Goal: Task Accomplishment & Management: Use online tool/utility

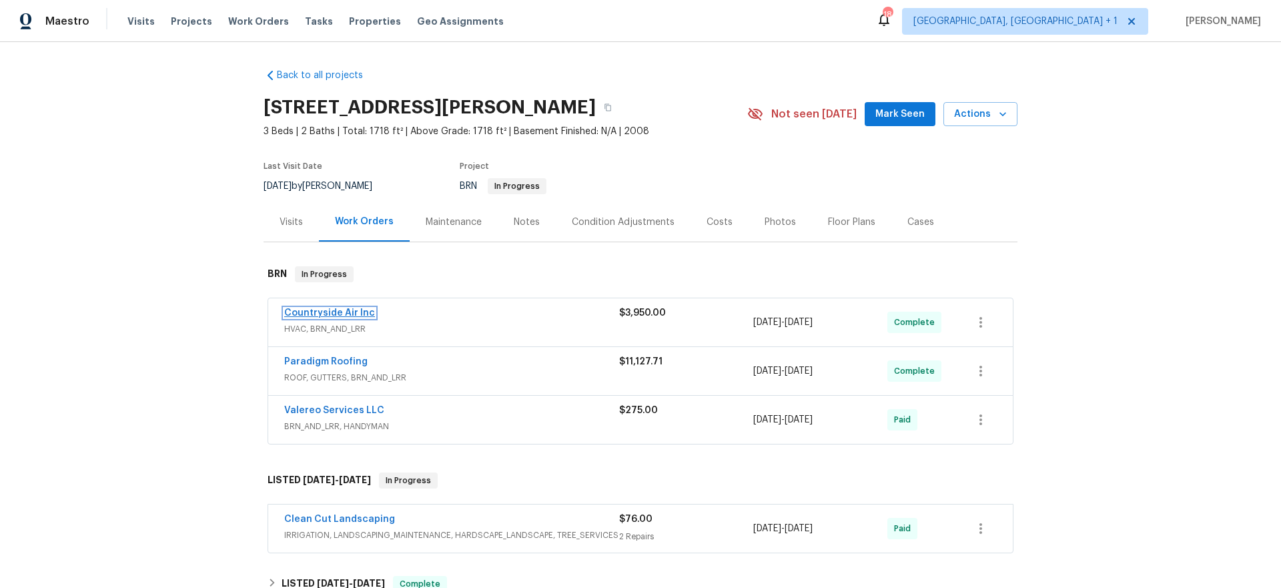
click at [342, 312] on link "Countryside Air Inc" at bounding box center [329, 312] width 91 height 9
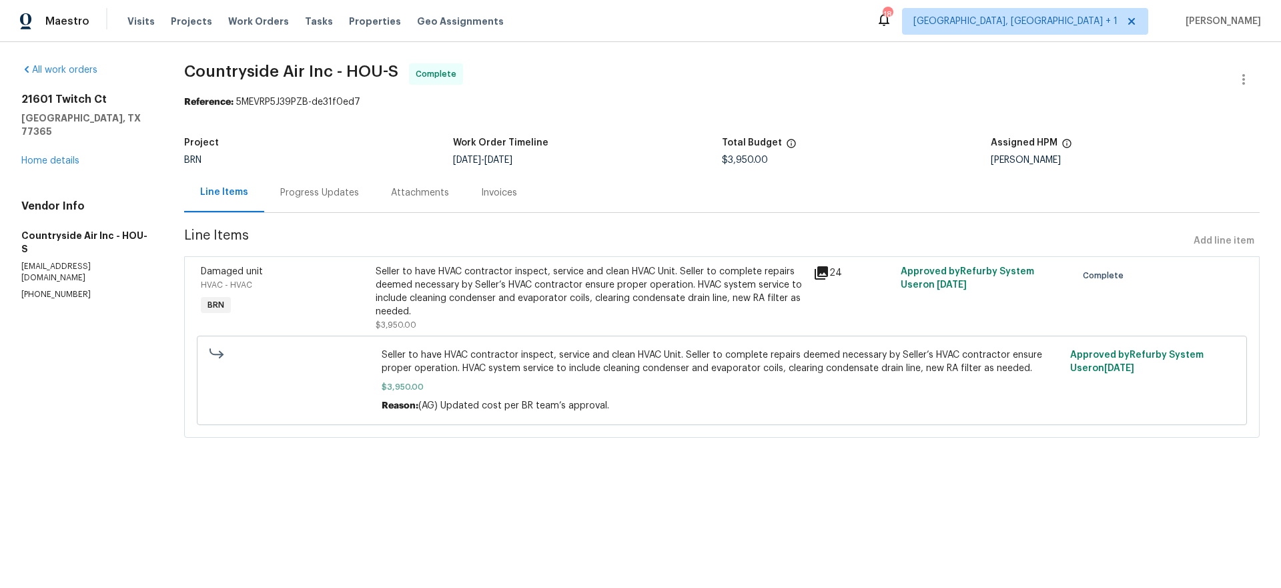
click at [502, 195] on div "Invoices" at bounding box center [499, 192] width 36 height 13
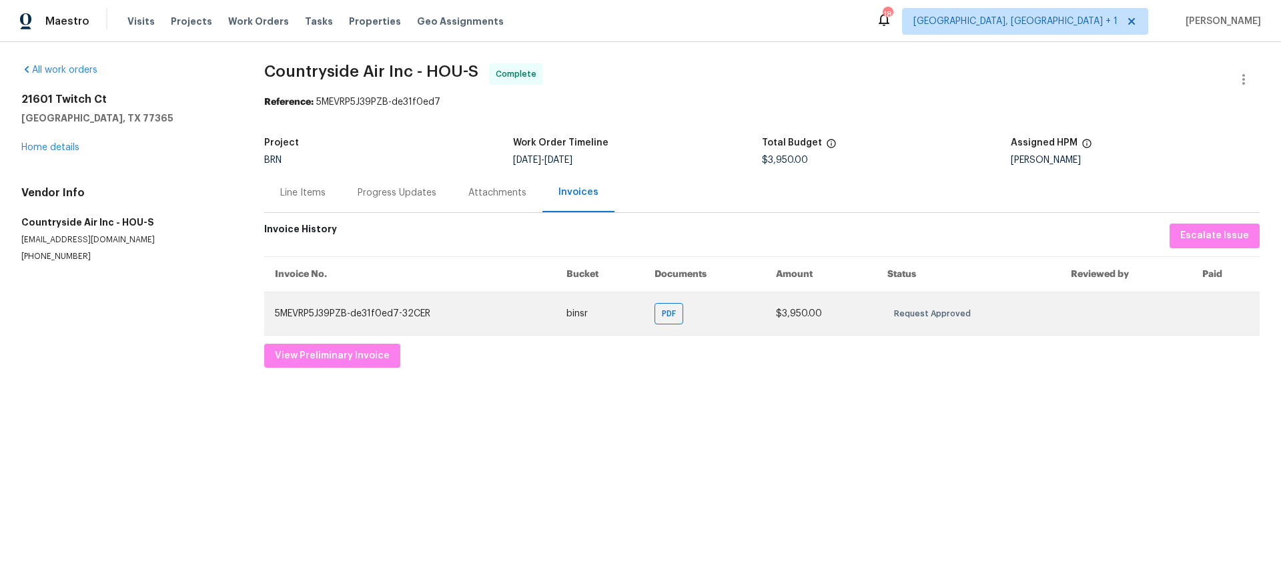
click at [689, 310] on td "PDF" at bounding box center [704, 313] width 121 height 43
click at [652, 314] on td "PDF" at bounding box center [704, 313] width 121 height 43
click at [662, 312] on span "PDF" at bounding box center [671, 313] width 19 height 13
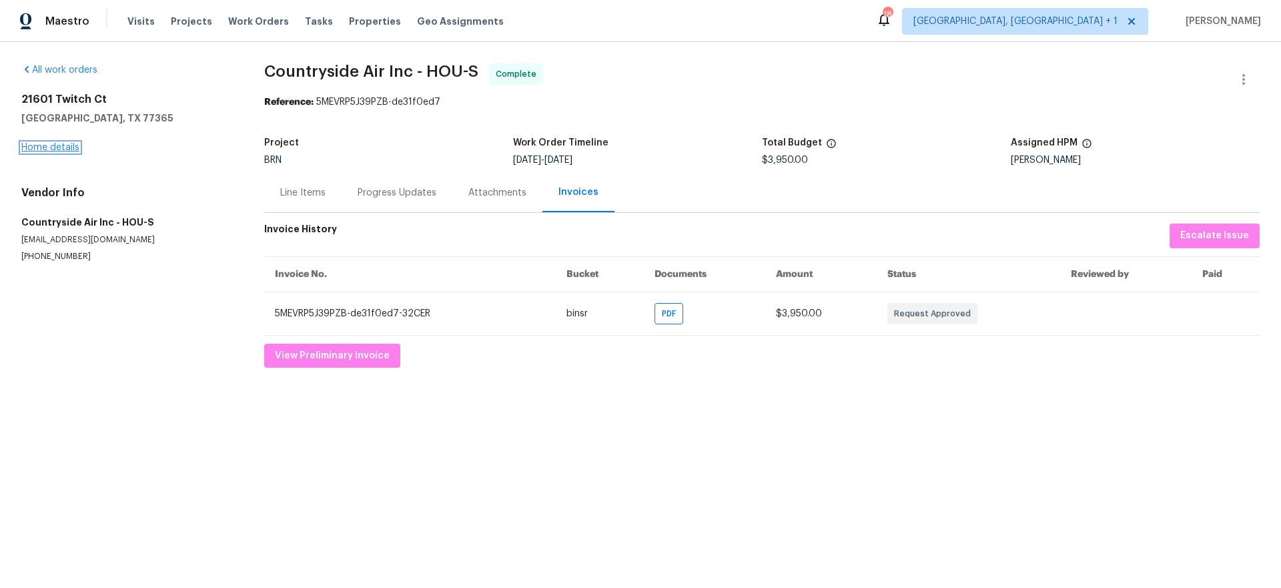
click at [70, 145] on link "Home details" at bounding box center [50, 147] width 58 height 9
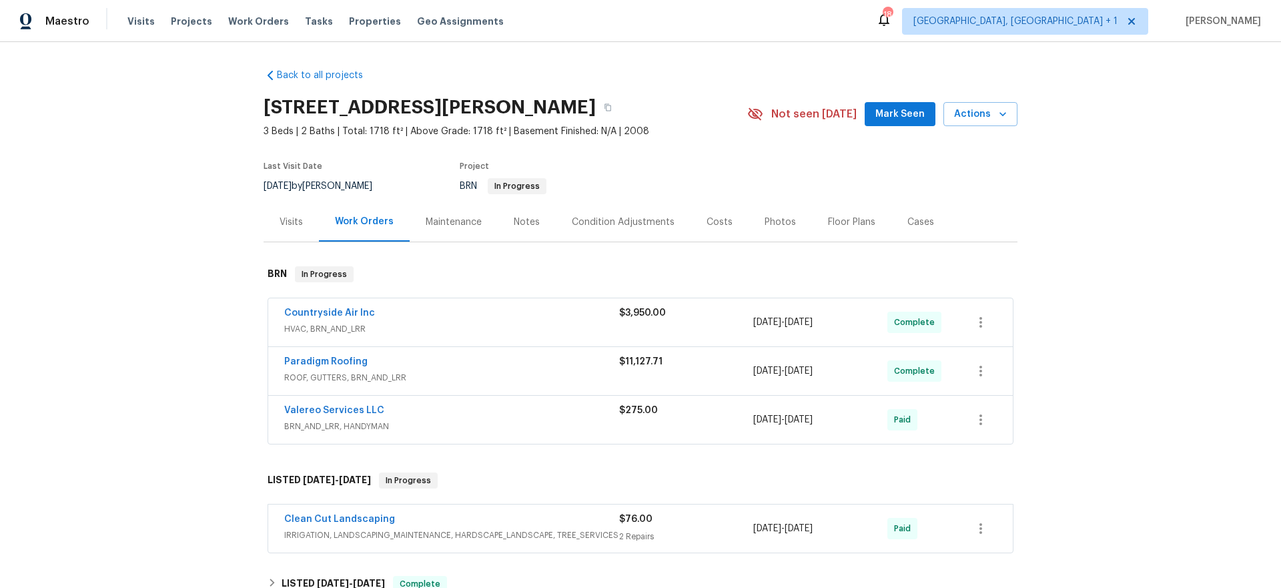
click at [433, 366] on div "Paradigm Roofing" at bounding box center [451, 363] width 335 height 16
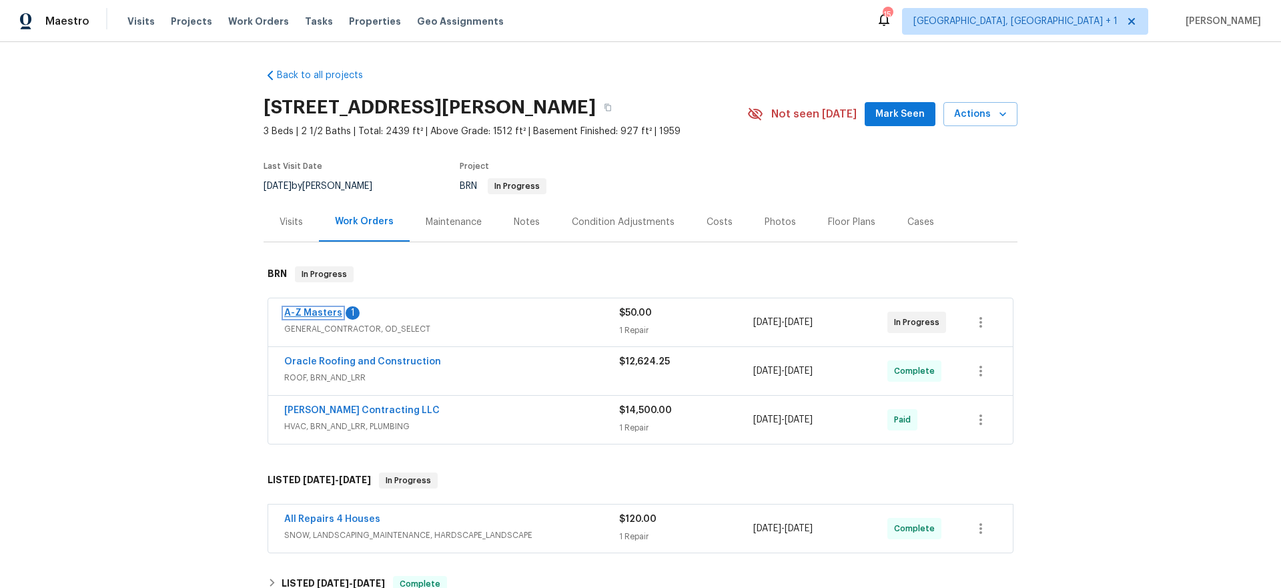
click at [286, 315] on link "A-Z Masters" at bounding box center [313, 312] width 58 height 9
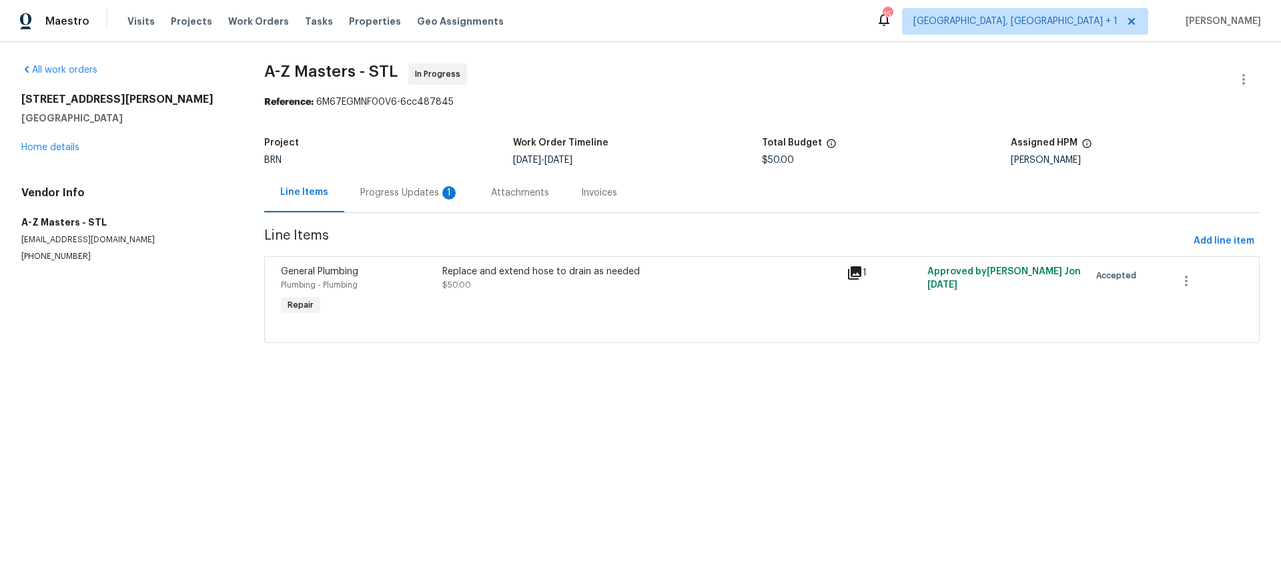
click at [370, 191] on div "Progress Updates 1" at bounding box center [409, 192] width 99 height 13
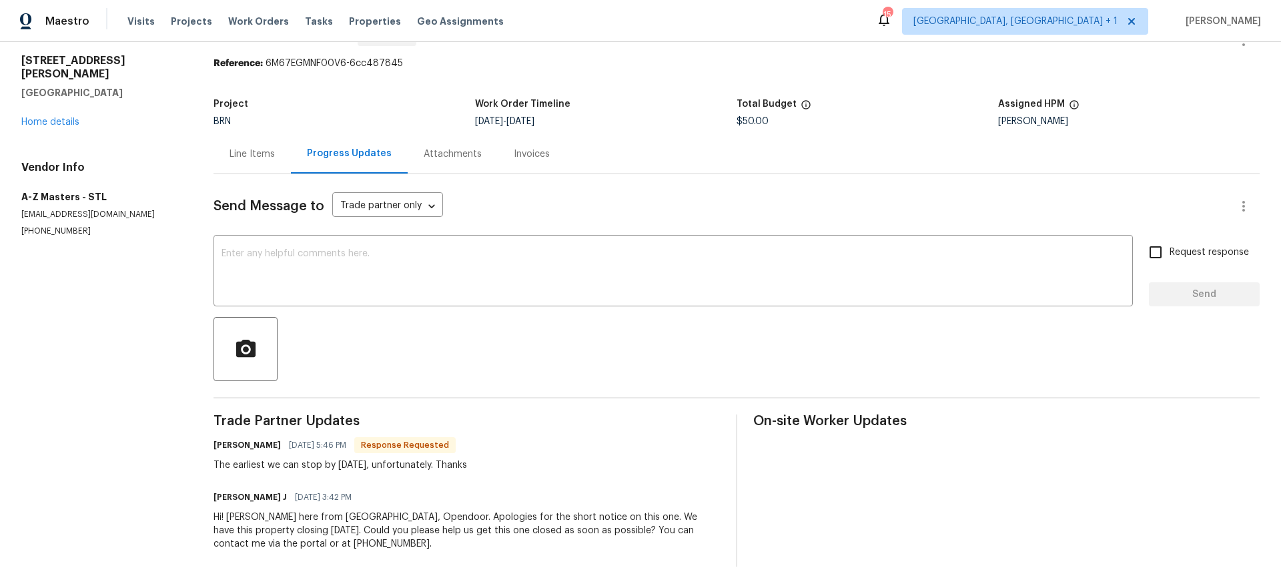
scroll to position [49, 0]
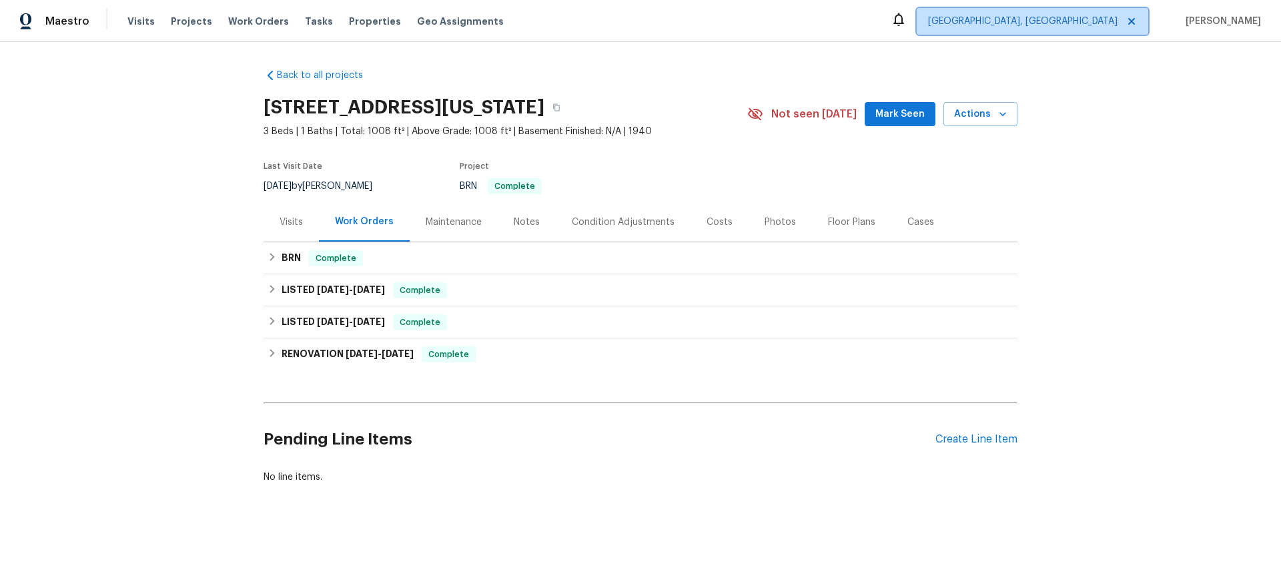
click at [1037, 26] on span "Albuquerque, NM" at bounding box center [1023, 21] width 190 height 13
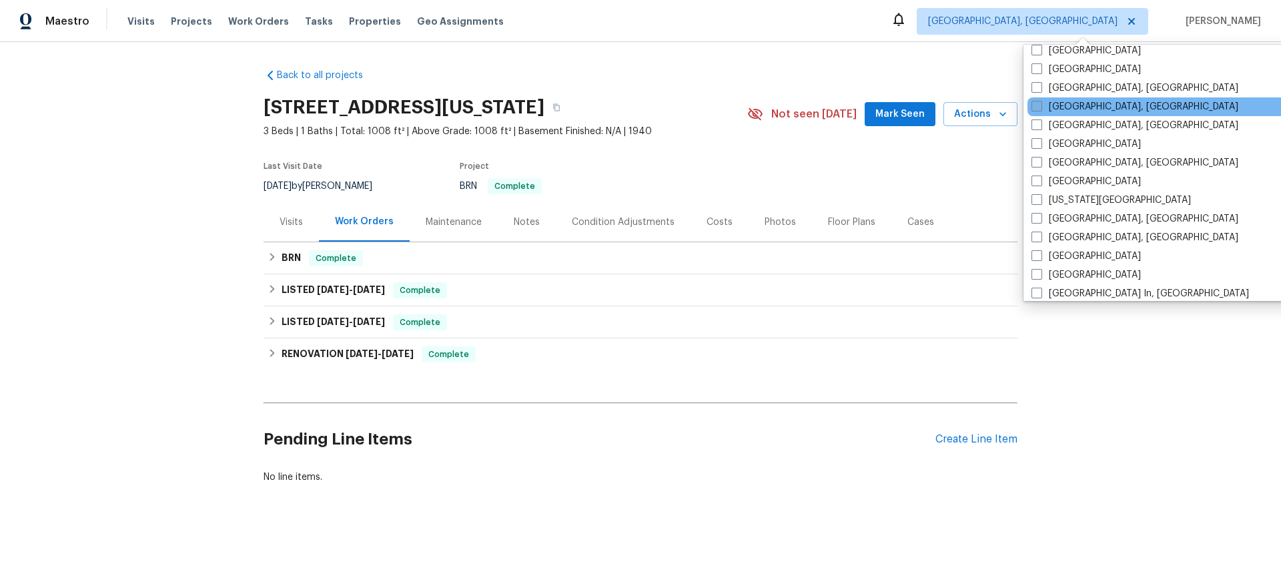
scroll to position [366, 0]
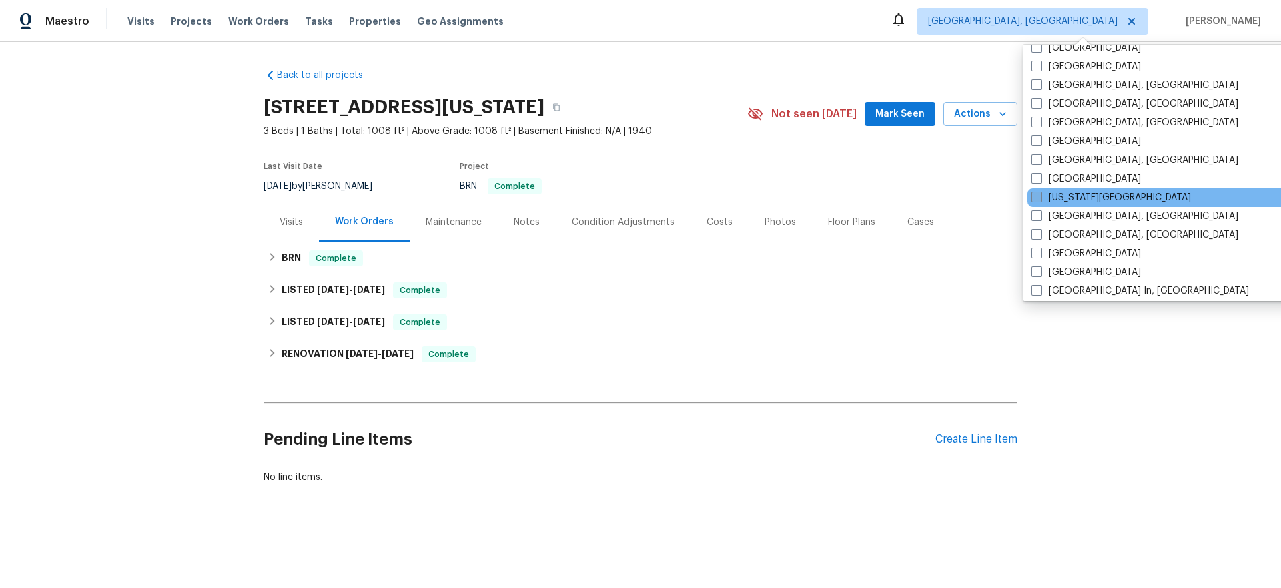
click at [1040, 202] on span at bounding box center [1037, 197] width 11 height 11
click at [1040, 200] on input "Kansas City" at bounding box center [1036, 195] width 9 height 9
checkbox input "true"
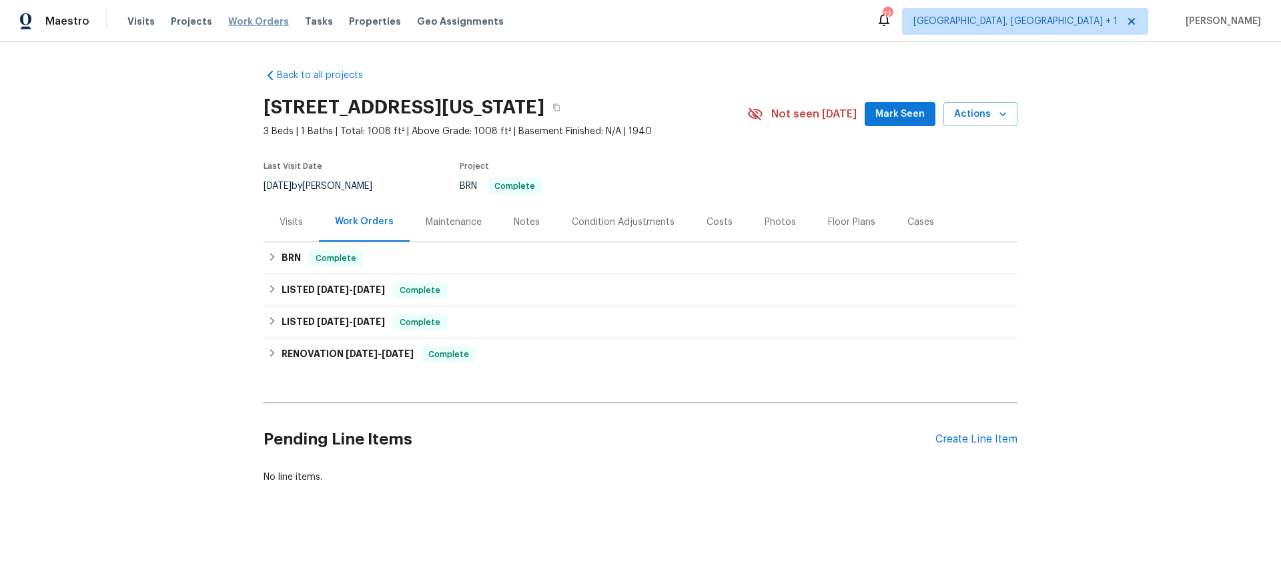
click at [250, 19] on span "Work Orders" at bounding box center [258, 21] width 61 height 13
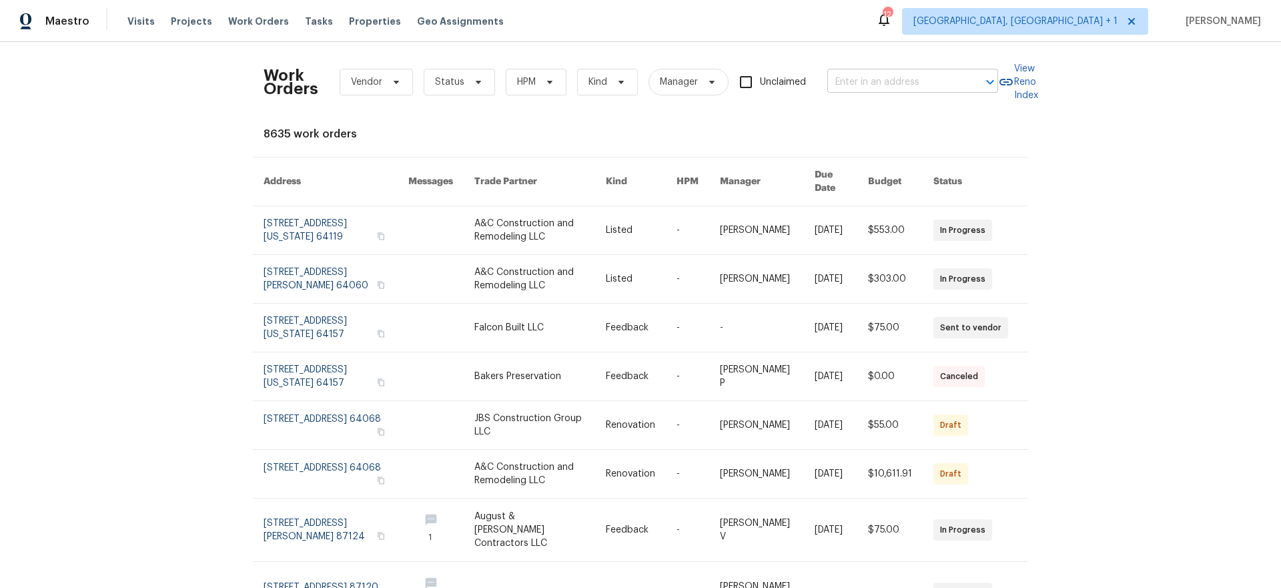
click at [910, 82] on input "text" at bounding box center [894, 82] width 133 height 21
type input "17244 mon"
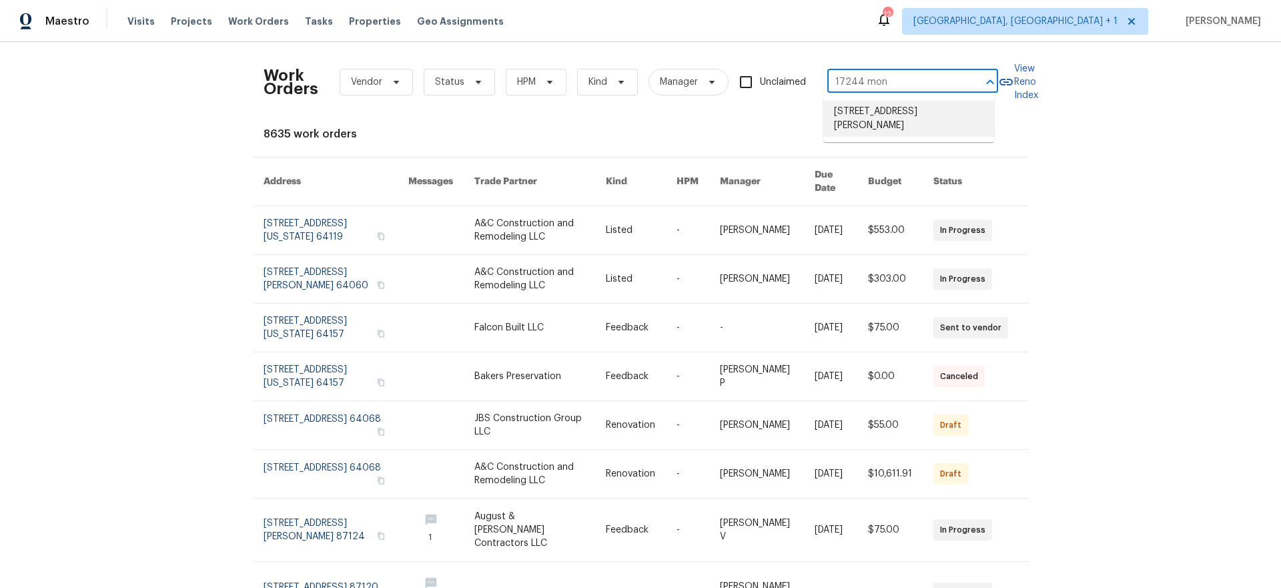
click at [904, 133] on li "17244 Montgall Dr, Belton, MO 64012" at bounding box center [909, 119] width 171 height 36
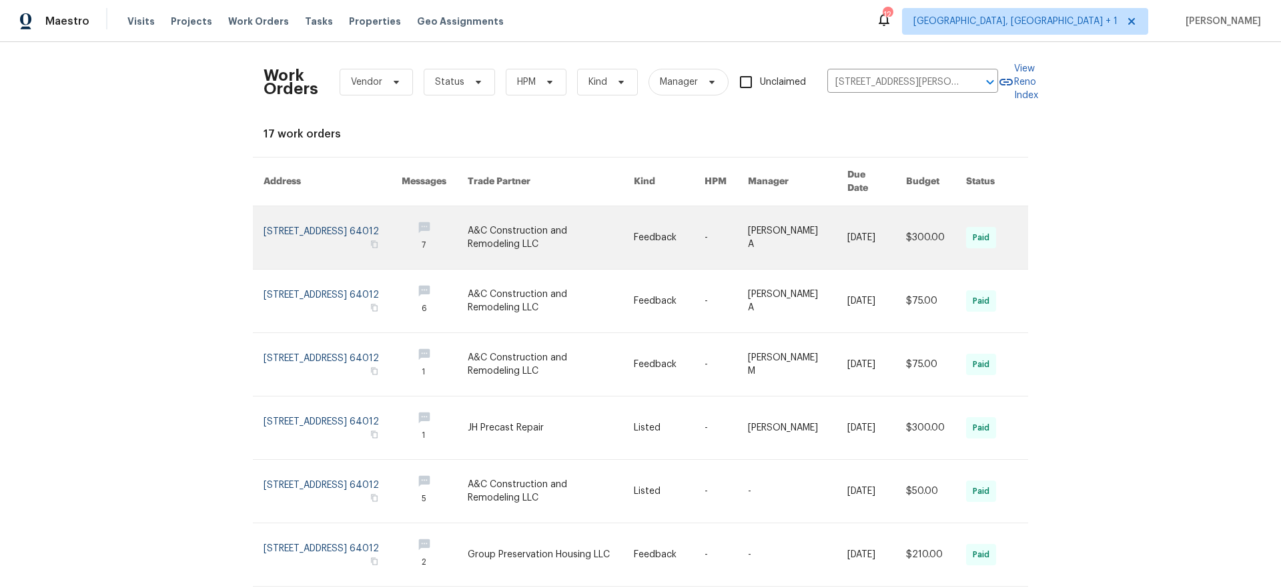
click at [305, 222] on link at bounding box center [333, 237] width 138 height 63
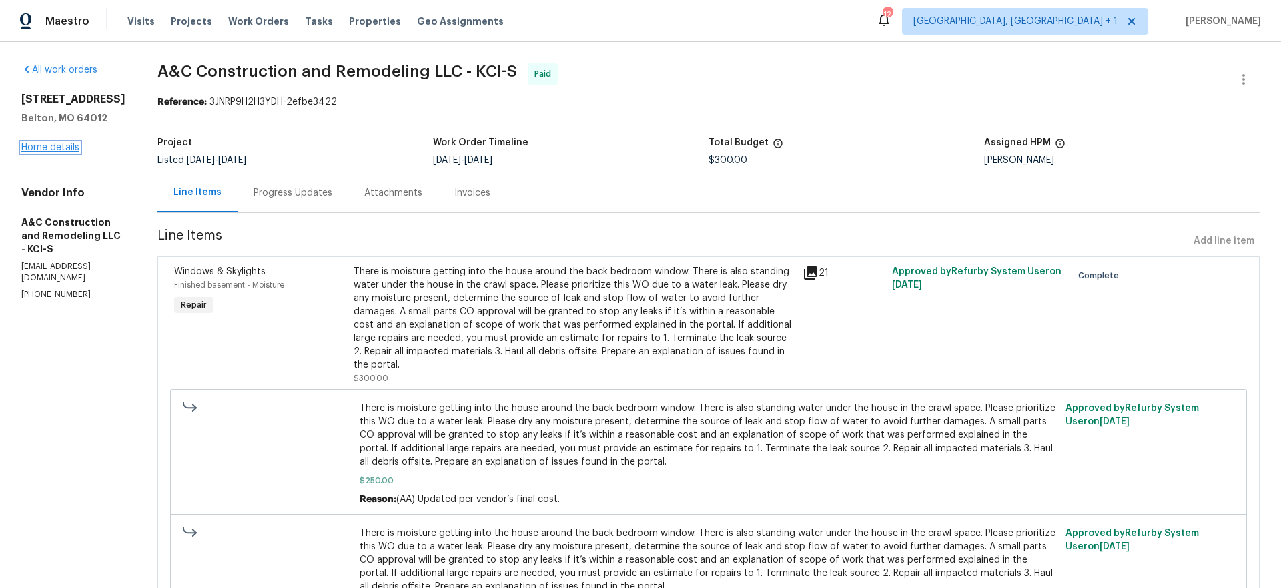
click at [56, 151] on link "Home details" at bounding box center [50, 147] width 58 height 9
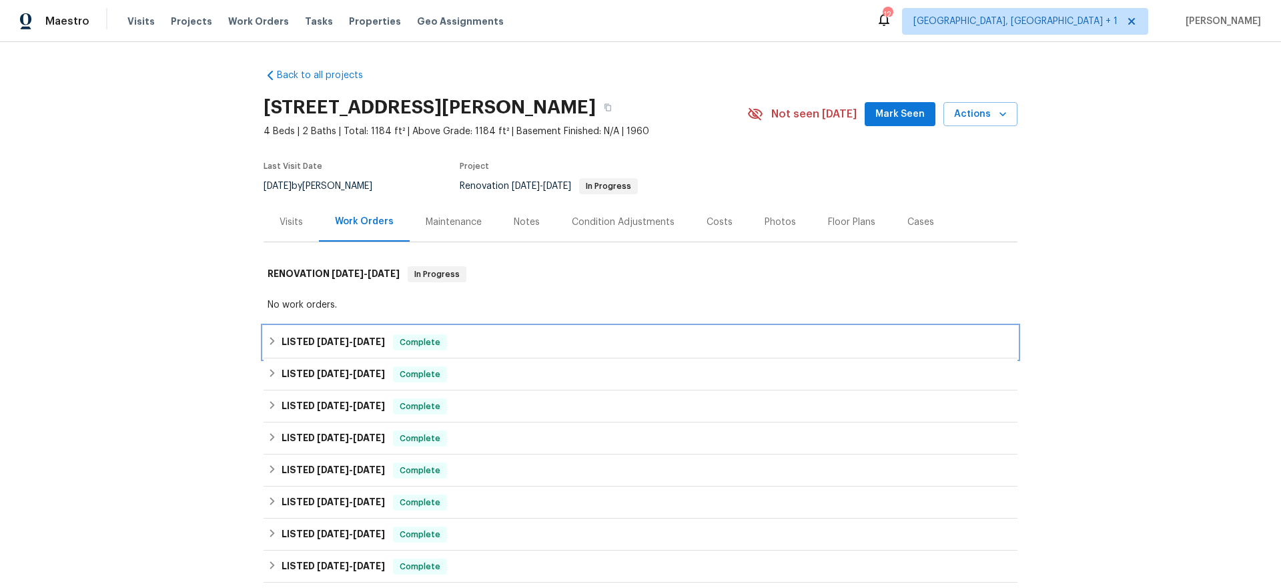
click at [307, 350] on div "LISTED 5/20/25 - 6/18/25 Complete" at bounding box center [641, 342] width 754 height 32
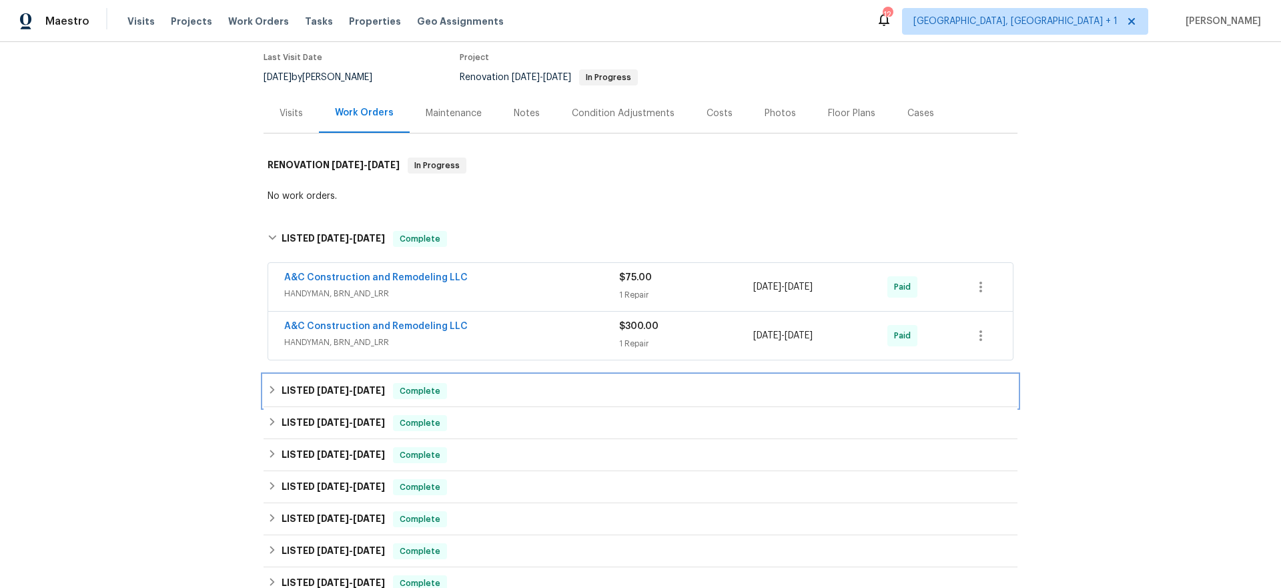
click at [310, 381] on div "LISTED 3/6/25 - 4/4/25 Complete" at bounding box center [641, 391] width 754 height 32
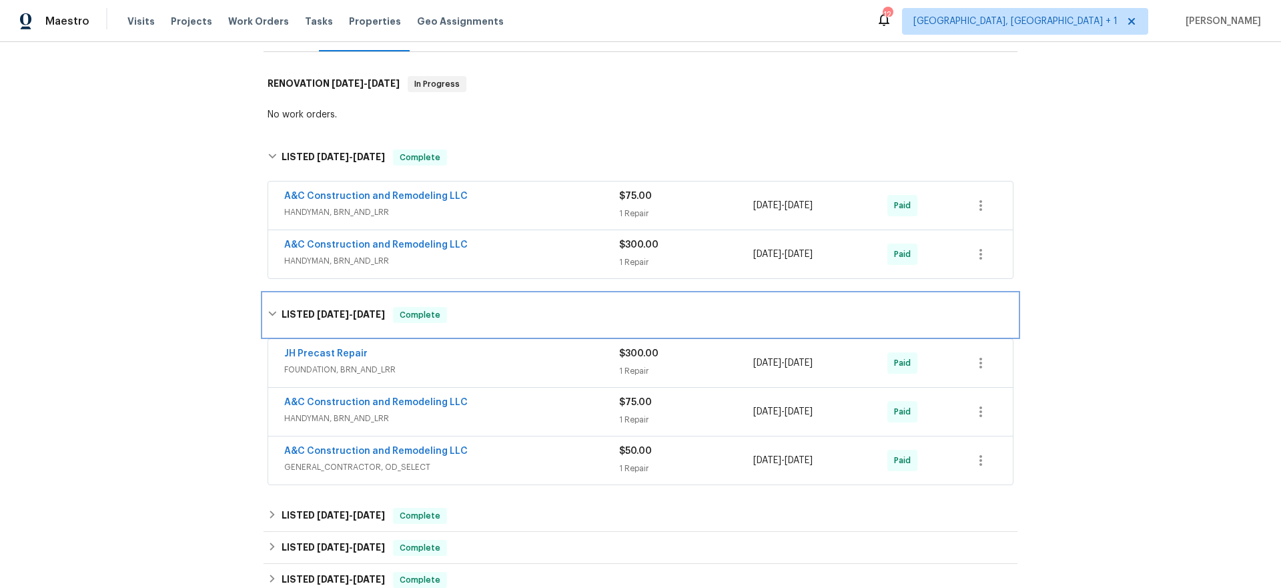
scroll to position [206, 0]
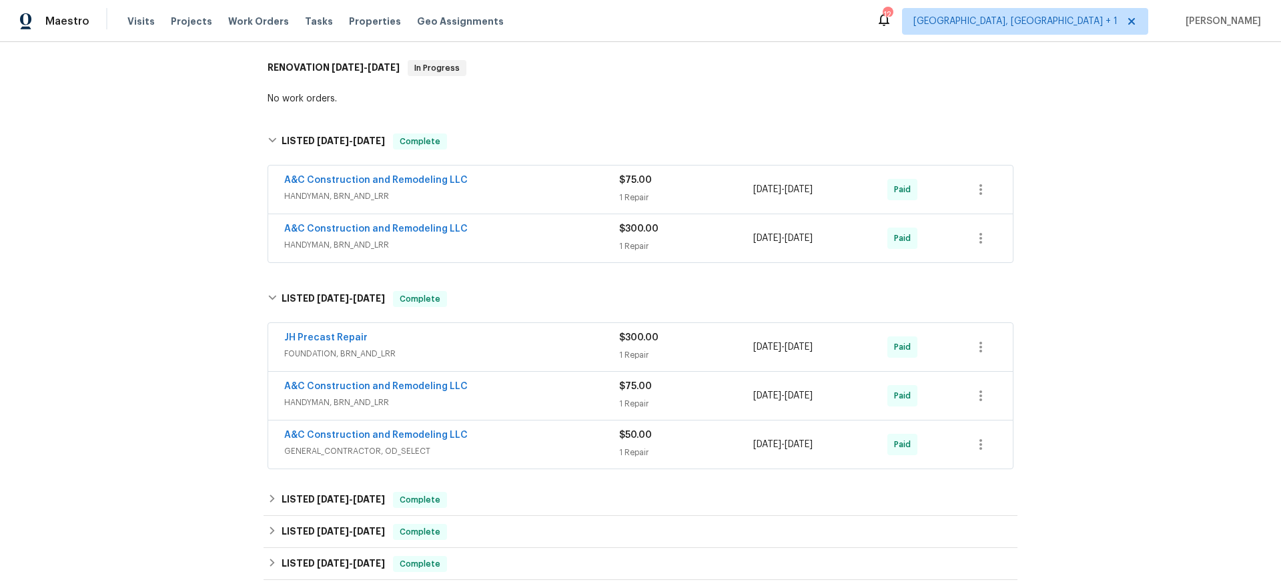
click at [422, 338] on div "JH Precast Repair" at bounding box center [451, 339] width 335 height 16
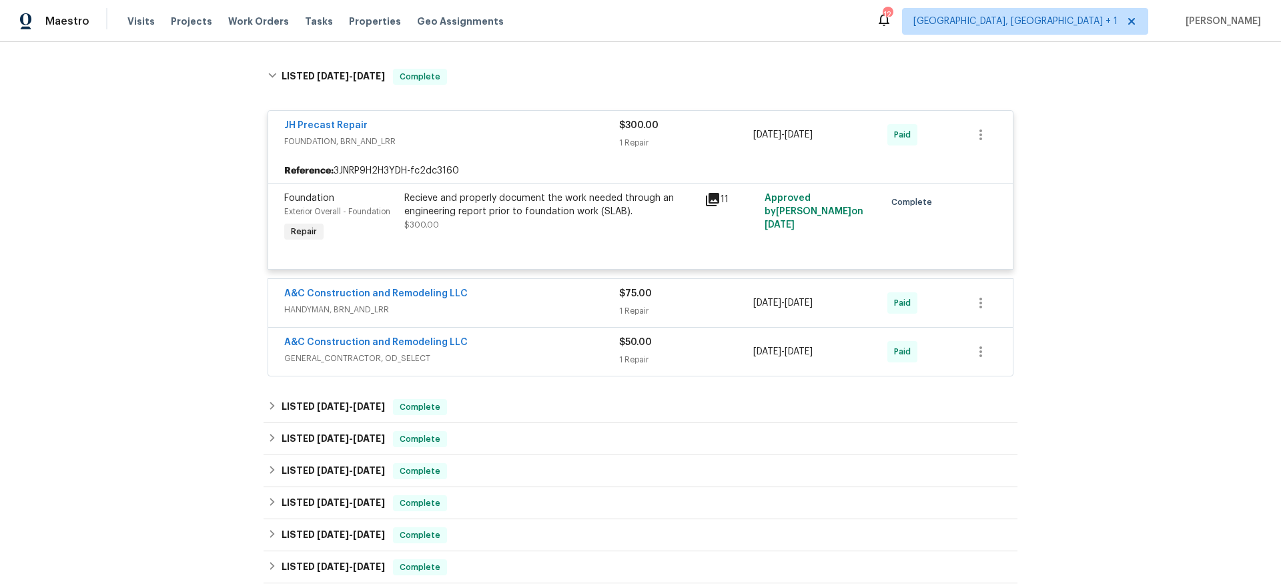
scroll to position [476, 0]
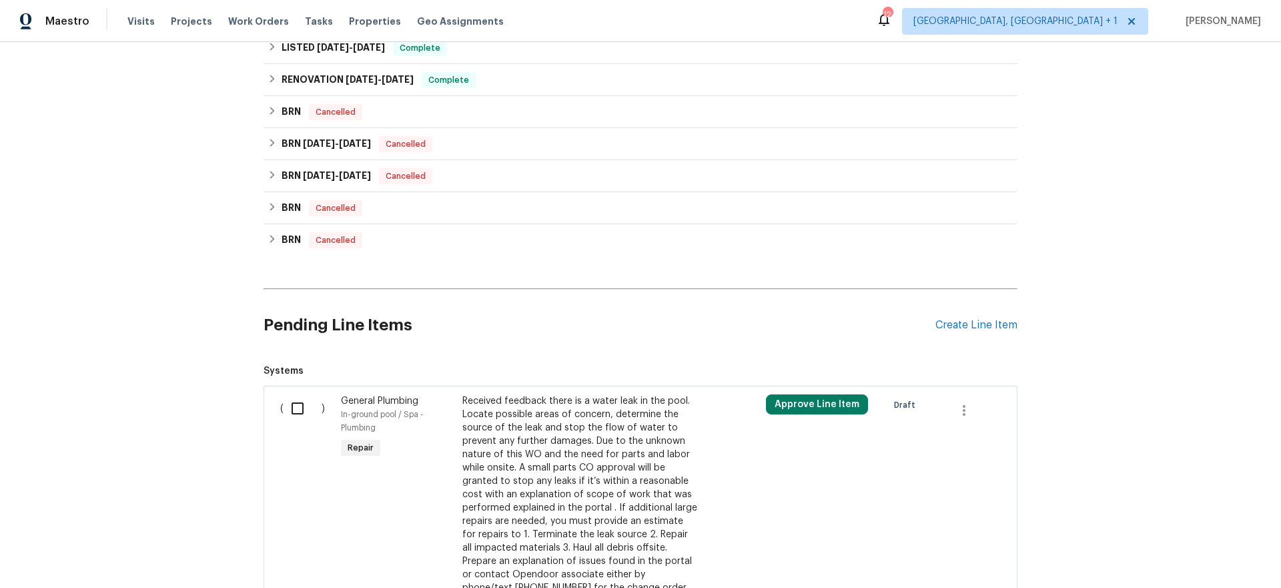
scroll to position [1044, 0]
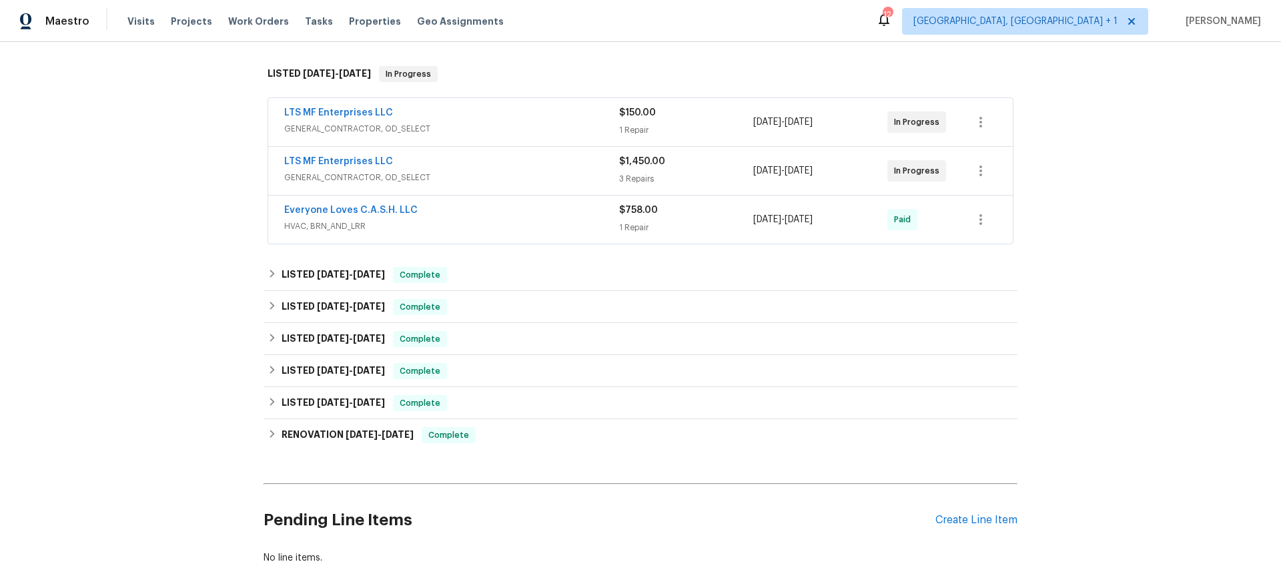
scroll to position [228, 0]
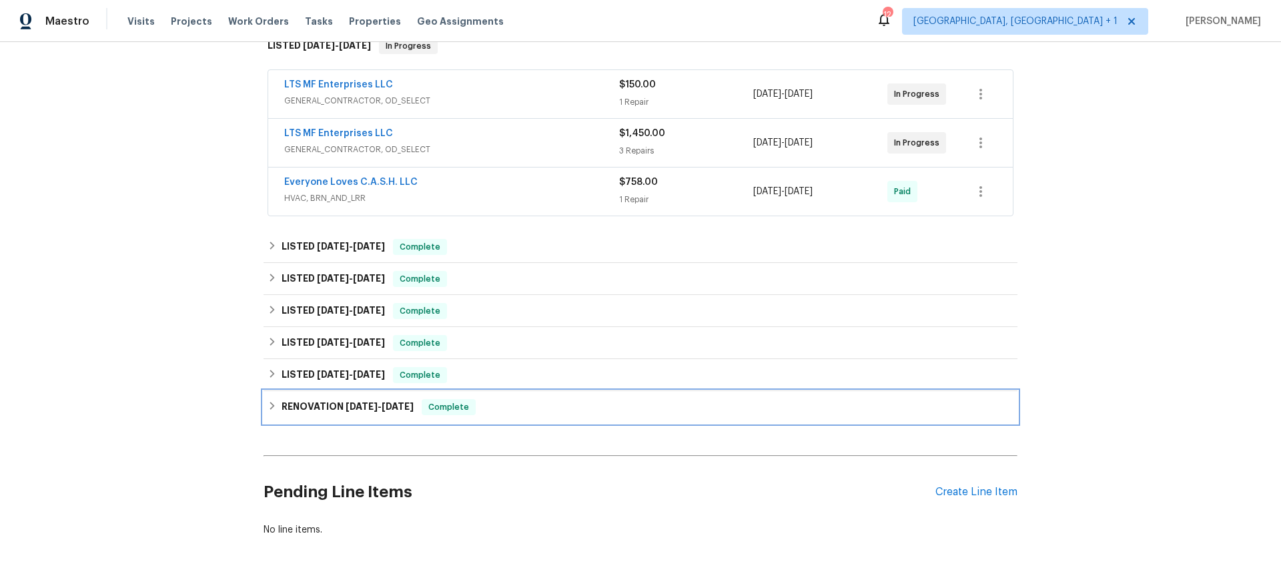
click at [500, 414] on div "RENOVATION 8/7/23 - 1/1/24 Complete" at bounding box center [641, 407] width 746 height 16
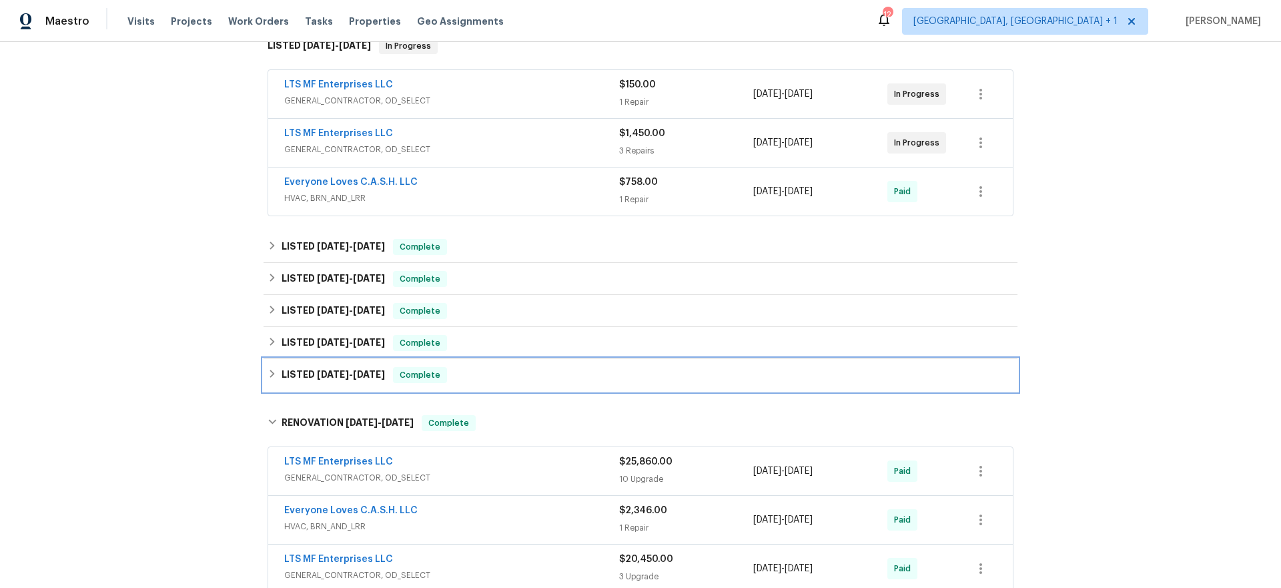
click at [483, 377] on div "LISTED 5/21/24 - 6/25/24 Complete" at bounding box center [641, 375] width 746 height 16
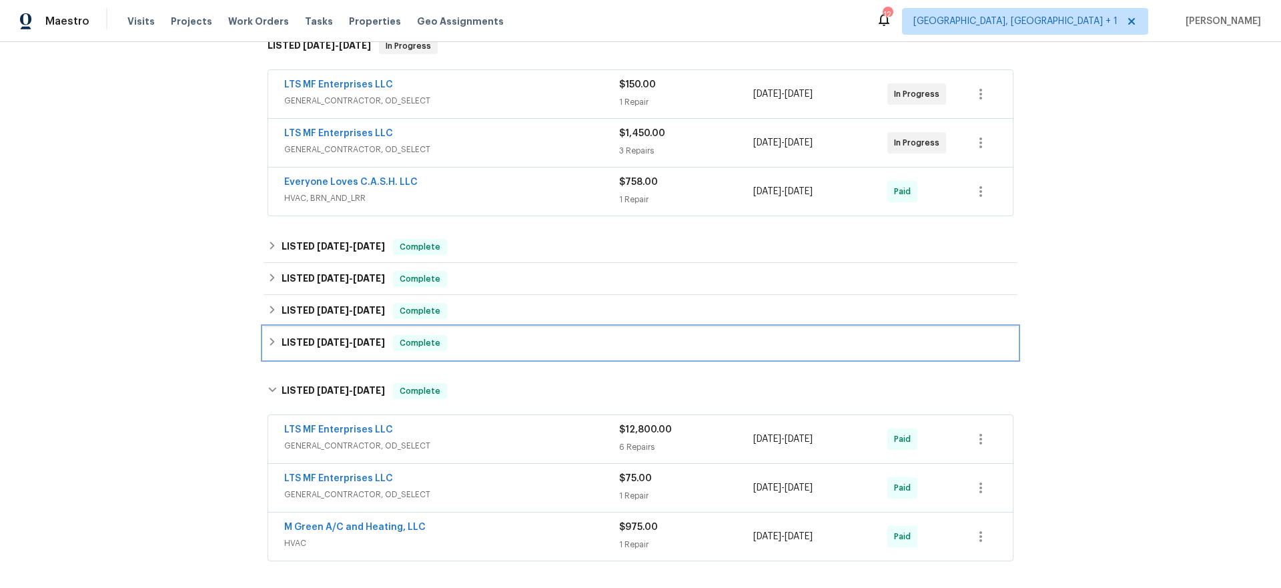
click at [469, 340] on div "LISTED 8/8/24 - 8/19/24 Complete" at bounding box center [641, 343] width 746 height 16
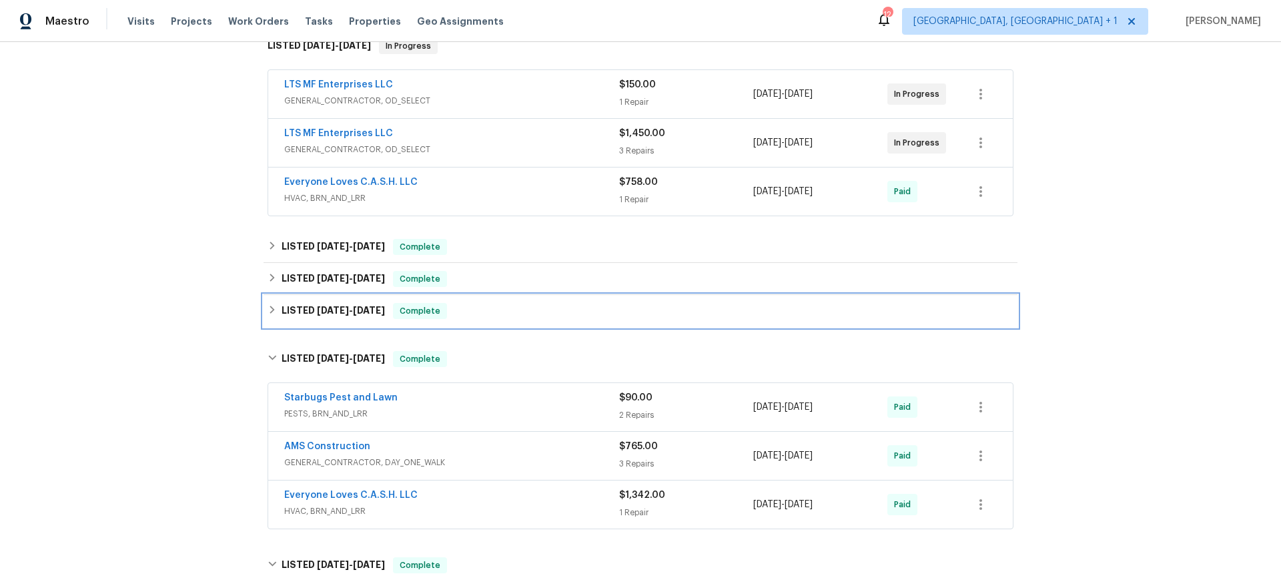
click at [466, 320] on div "LISTED 9/18/24 - 9/24/24 Complete" at bounding box center [641, 311] width 754 height 32
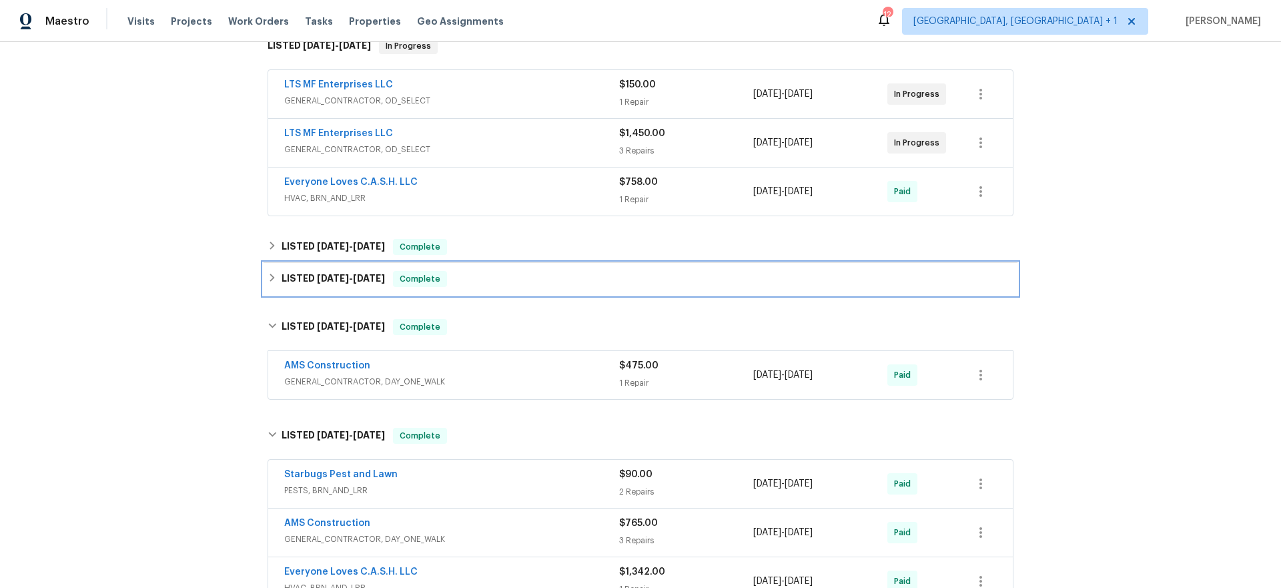
click at [464, 280] on div "LISTED 1/16/25 - 1/17/25 Complete" at bounding box center [641, 279] width 746 height 16
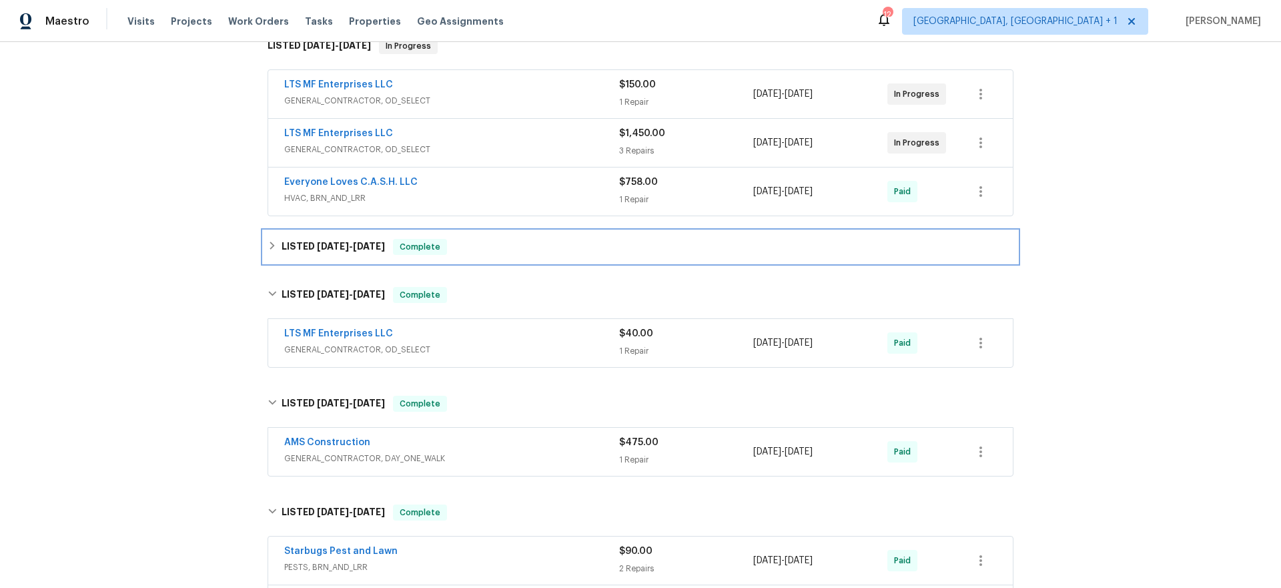
click at [463, 260] on div "LISTED 4/15/25 - 4/19/25 Complete" at bounding box center [641, 247] width 754 height 32
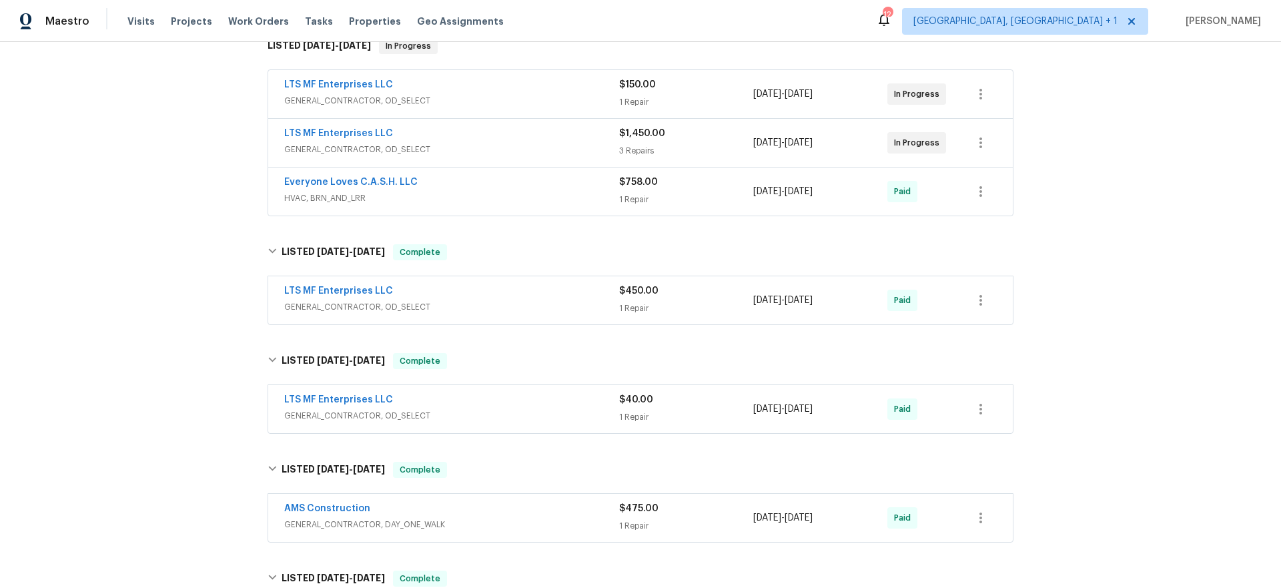
click at [448, 95] on span "GENERAL_CONTRACTOR, OD_SELECT" at bounding box center [451, 100] width 335 height 13
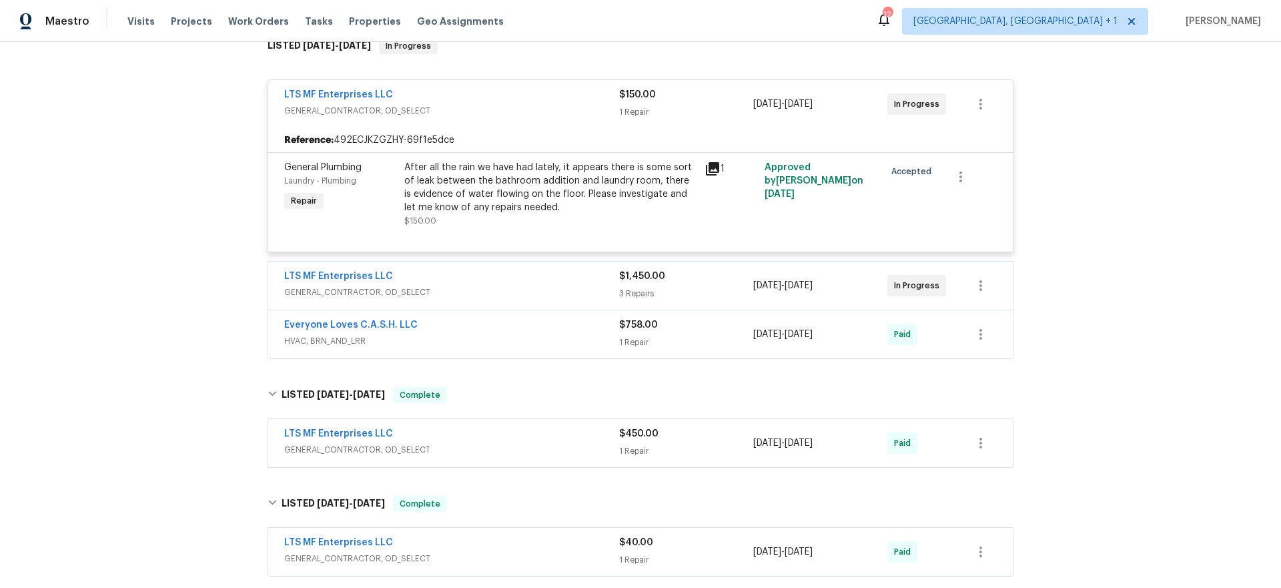
click at [452, 280] on div "LTS MF Enterprises LLC" at bounding box center [451, 278] width 335 height 16
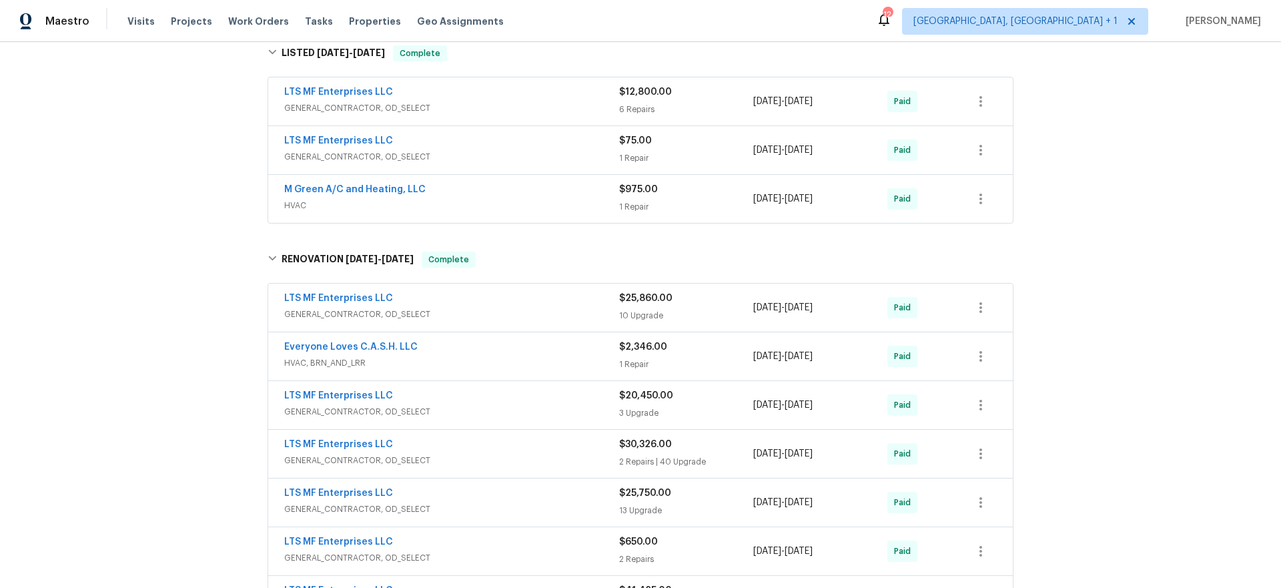
scroll to position [1979, 0]
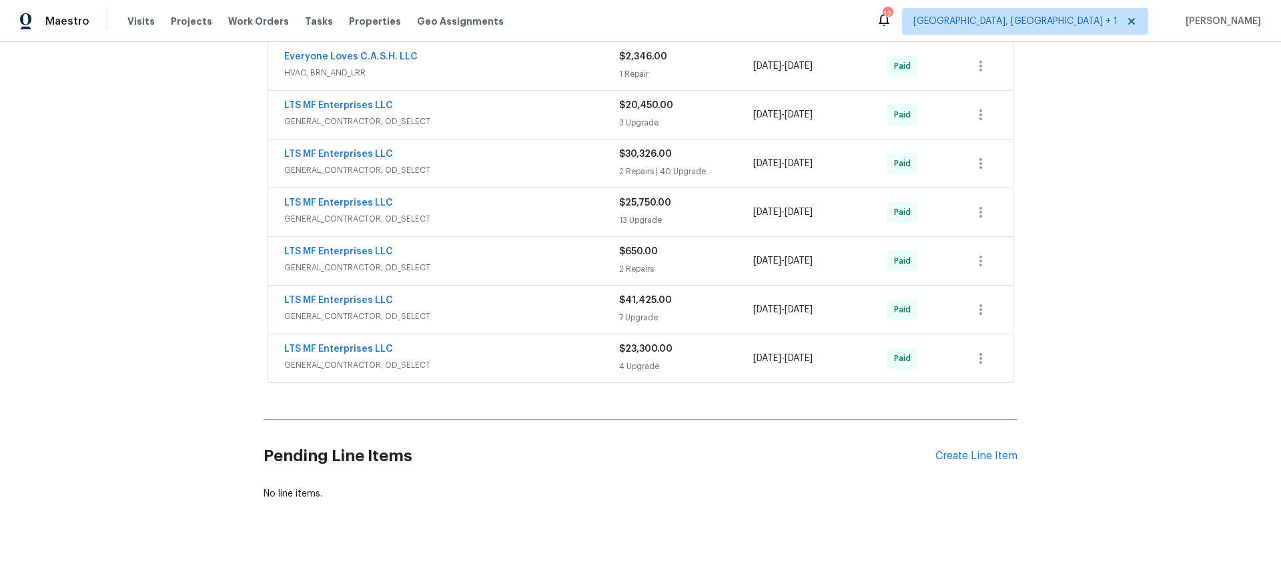
click at [486, 342] on div "LTS MF Enterprises LLC" at bounding box center [451, 350] width 335 height 16
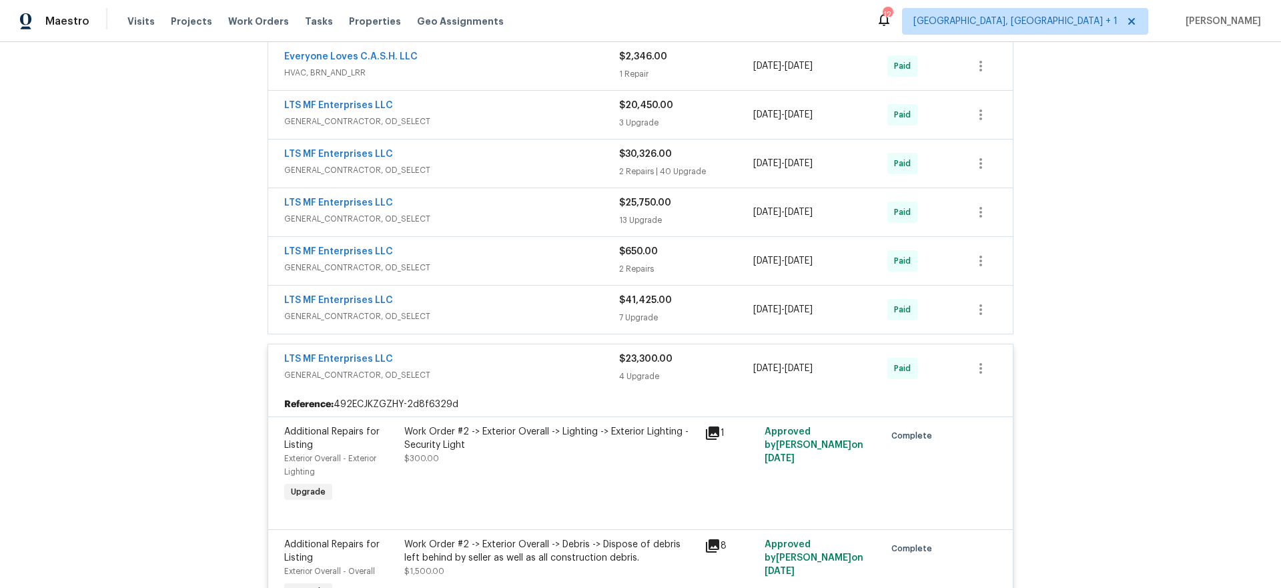
click at [478, 294] on div "LTS MF Enterprises LLC" at bounding box center [451, 302] width 335 height 16
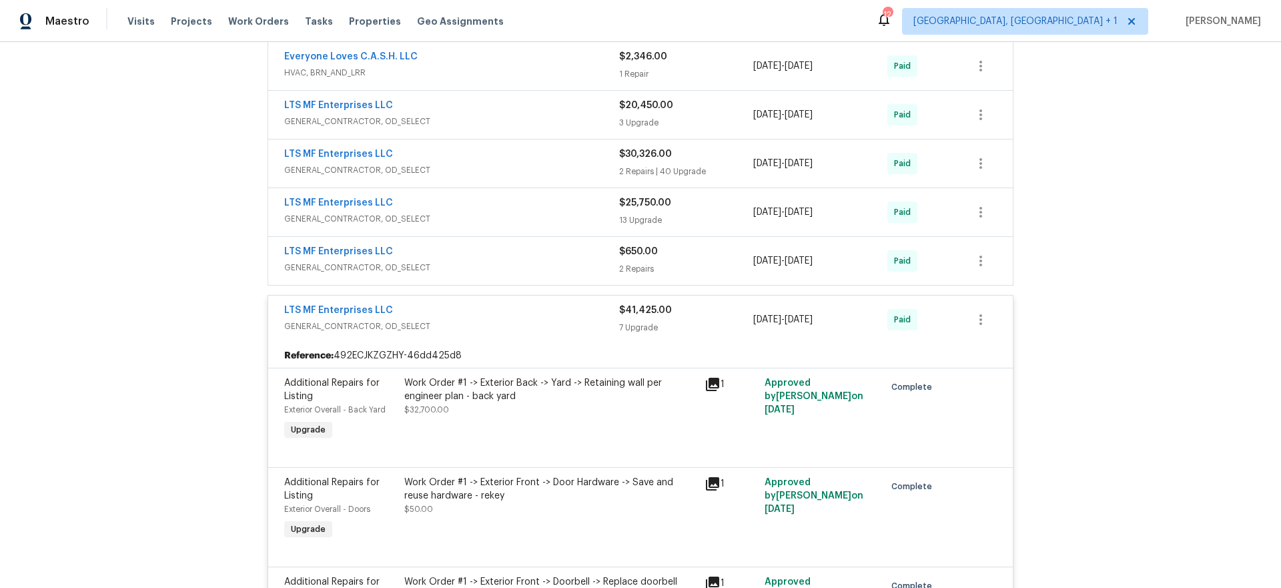
click at [450, 261] on span "GENERAL_CONTRACTOR, OD_SELECT" at bounding box center [451, 267] width 335 height 13
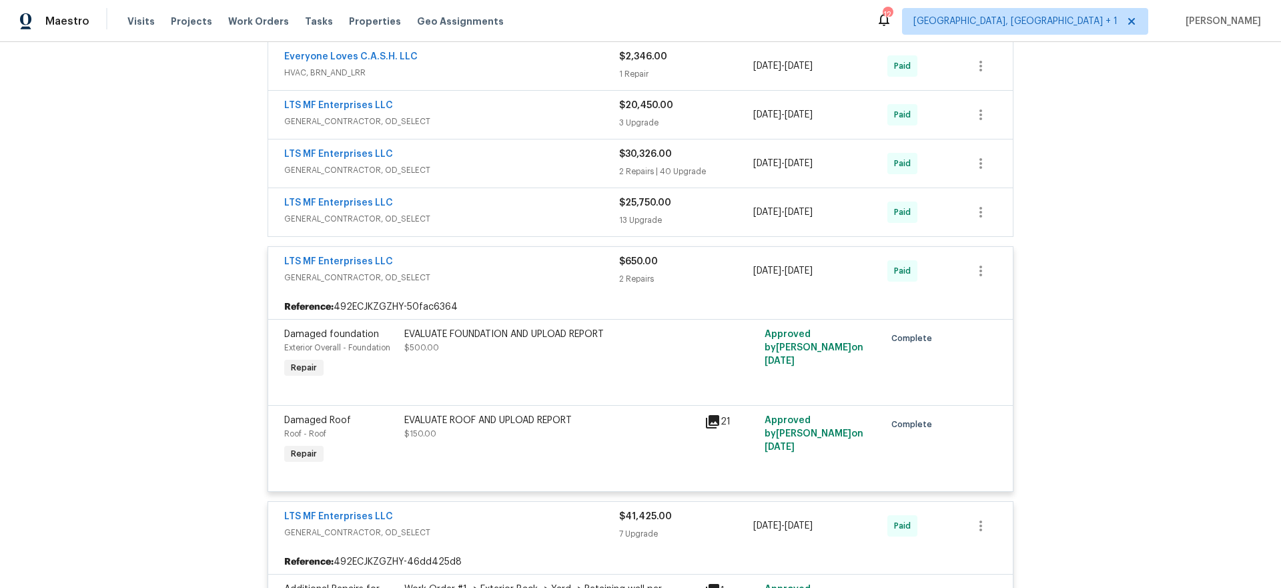
click at [457, 212] on span "GENERAL_CONTRACTOR, OD_SELECT" at bounding box center [451, 218] width 335 height 13
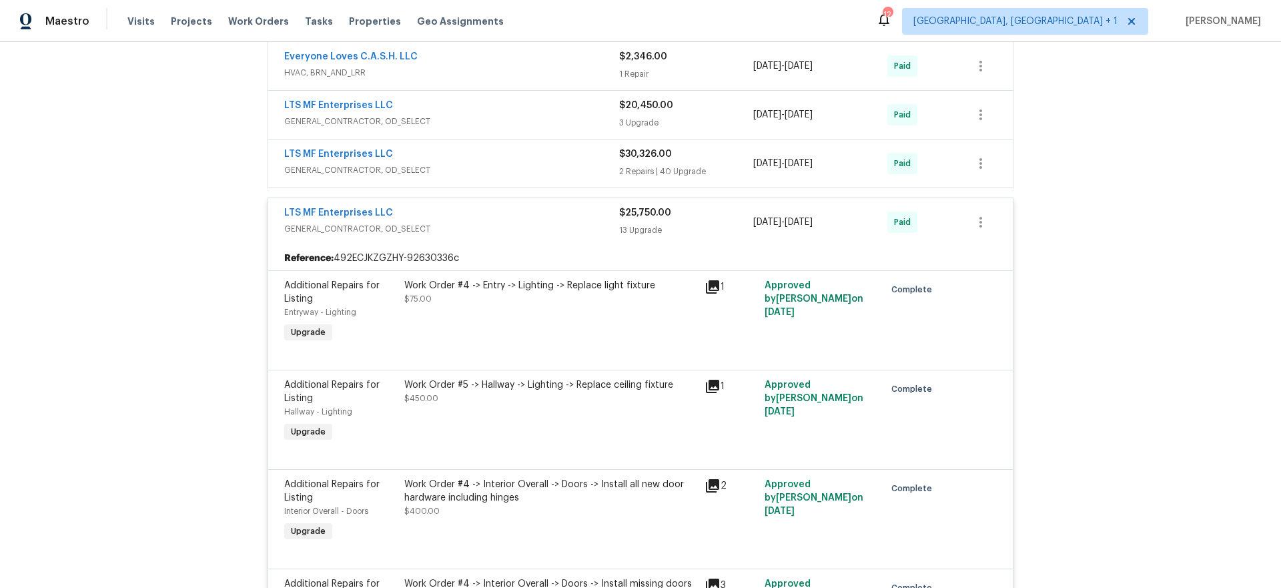
click at [460, 147] on div "LTS MF Enterprises LLC" at bounding box center [451, 155] width 335 height 16
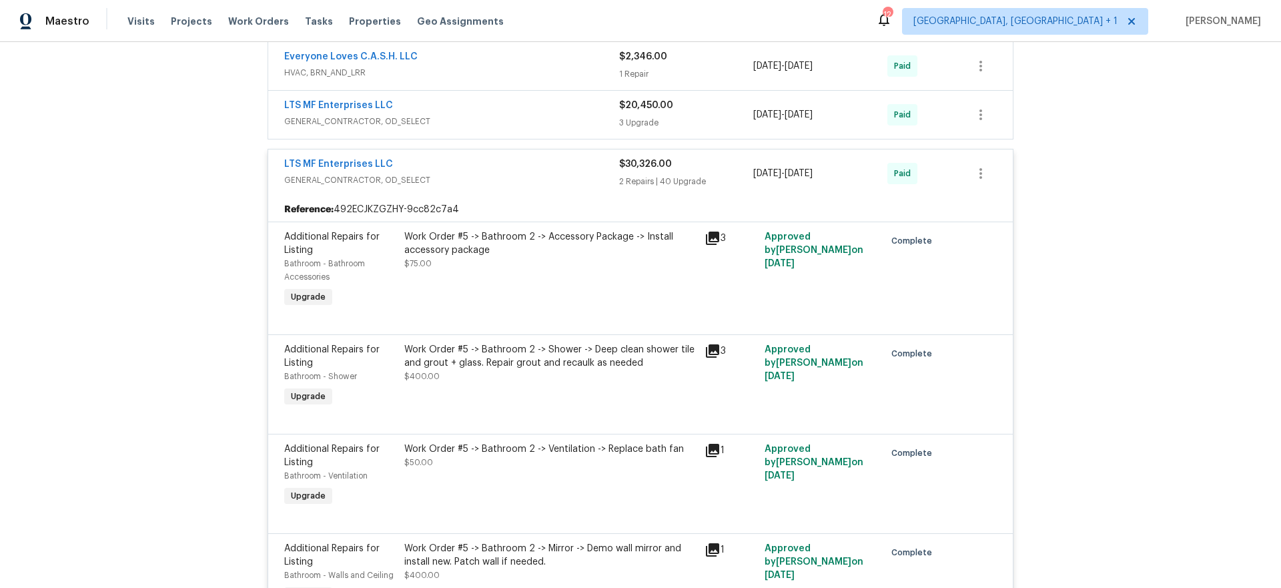
click at [462, 99] on div "LTS MF Enterprises LLC" at bounding box center [451, 107] width 335 height 16
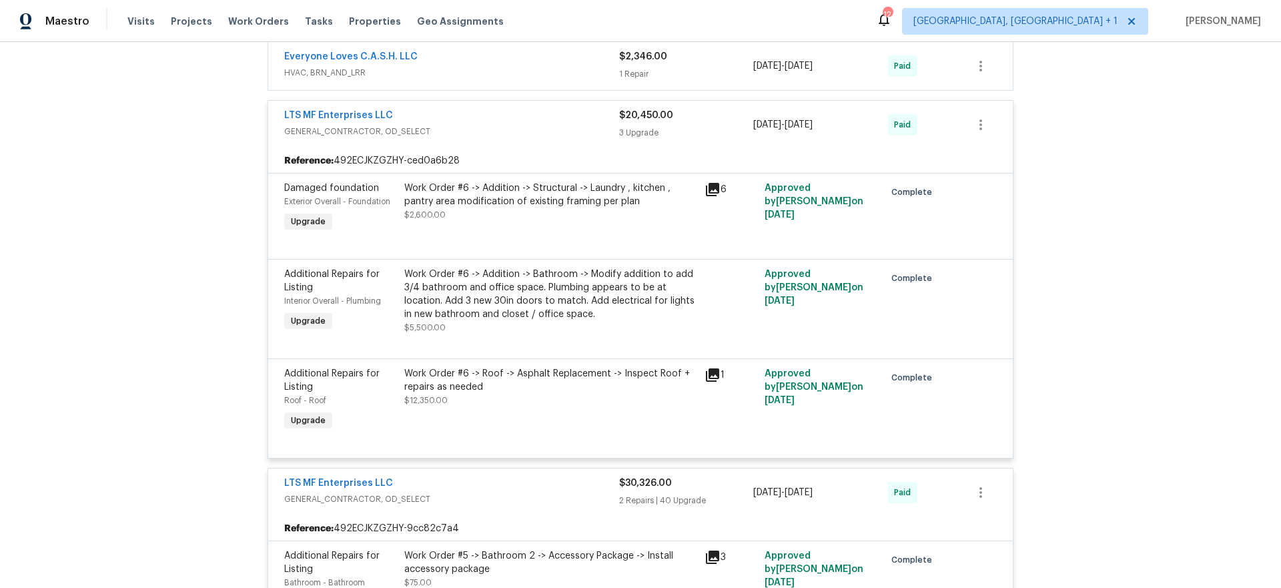
click at [480, 66] on span "HVAC, BRN_AND_LRR" at bounding box center [451, 72] width 335 height 13
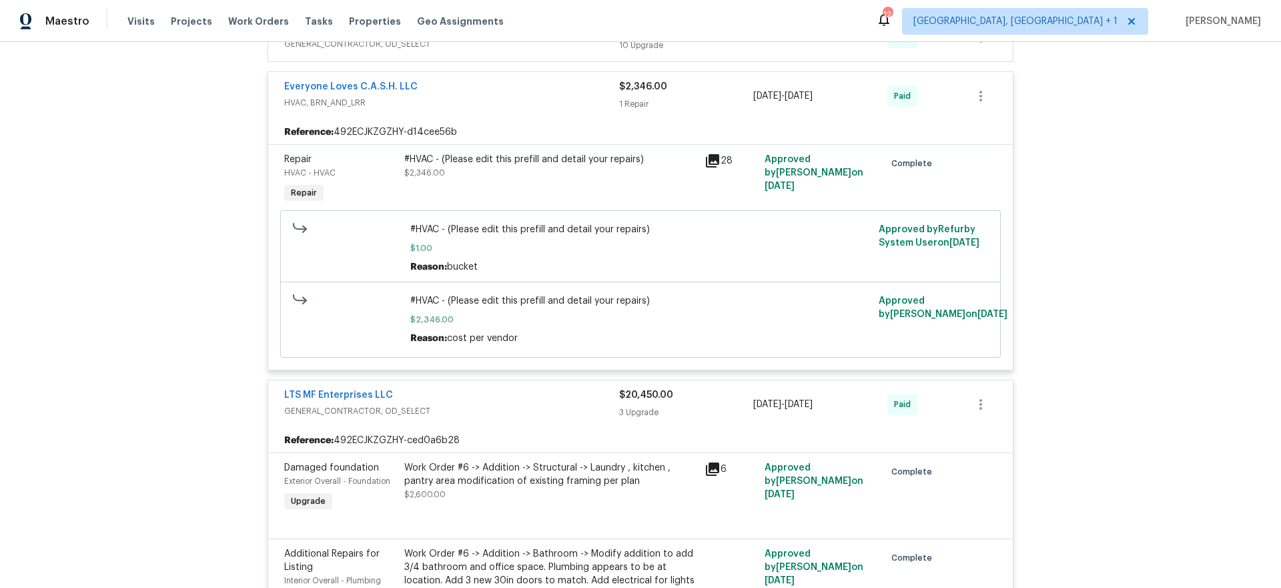
scroll to position [1797, 0]
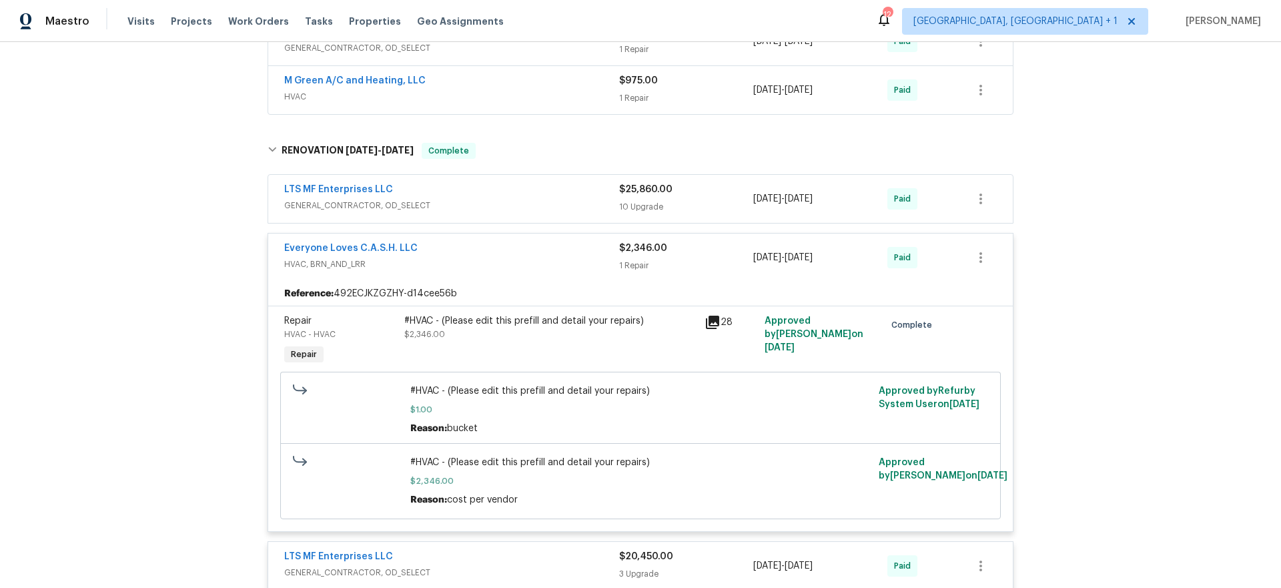
click at [505, 183] on div "LTS MF Enterprises LLC" at bounding box center [451, 191] width 335 height 16
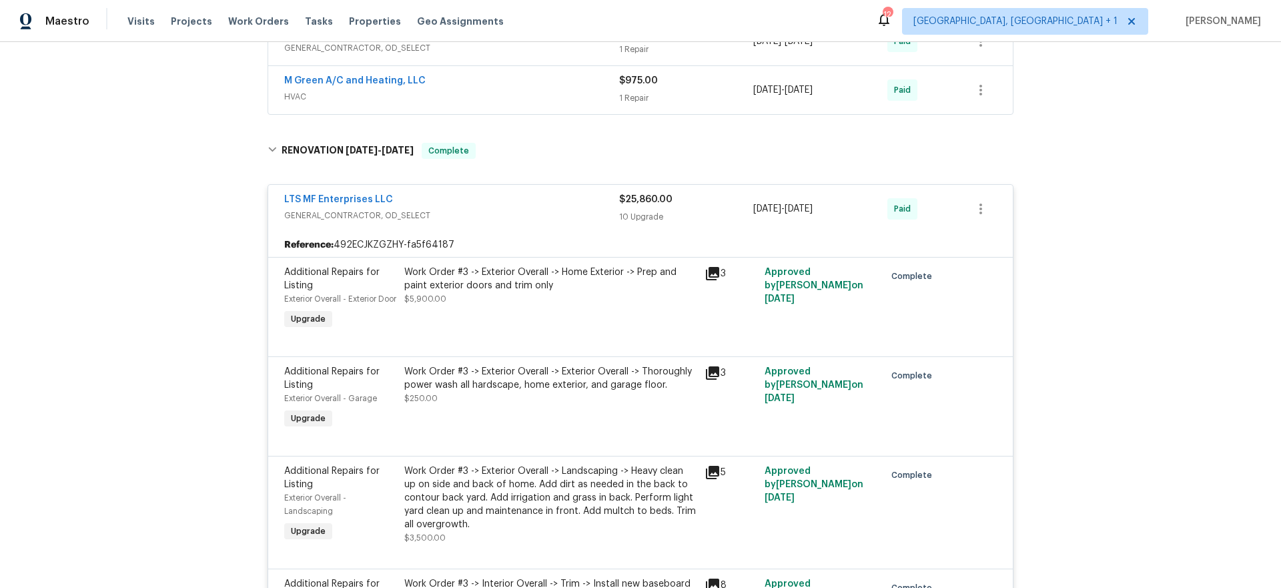
click at [511, 74] on div "M Green A/C and Heating, LLC" at bounding box center [451, 82] width 335 height 16
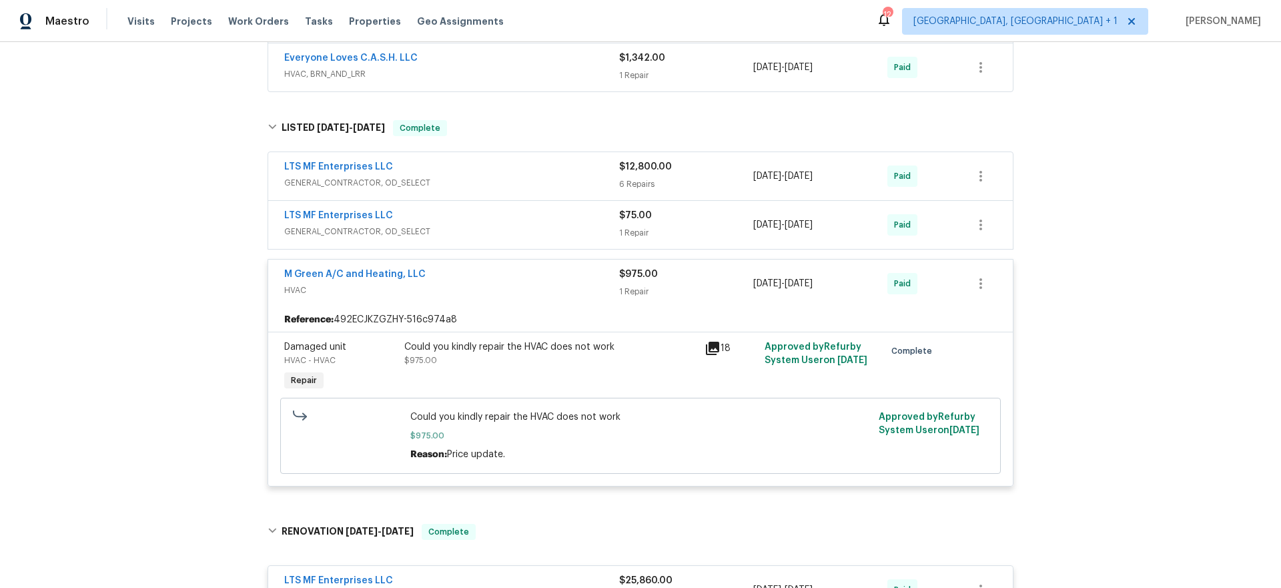
scroll to position [1587, 0]
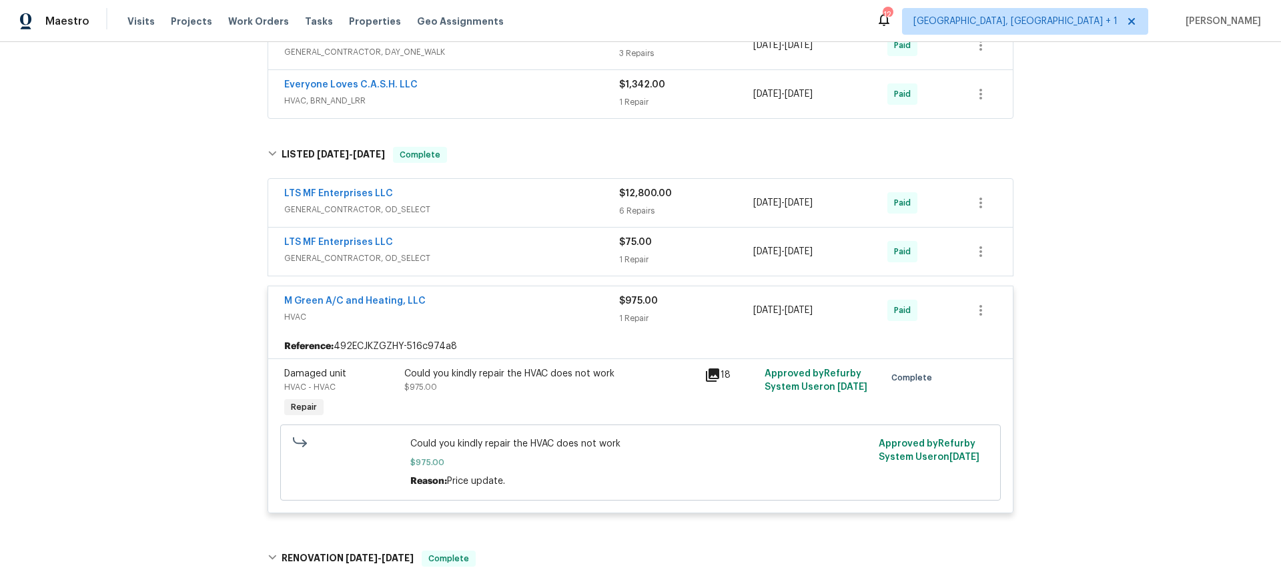
click at [500, 252] on span "GENERAL_CONTRACTOR, OD_SELECT" at bounding box center [451, 258] width 335 height 13
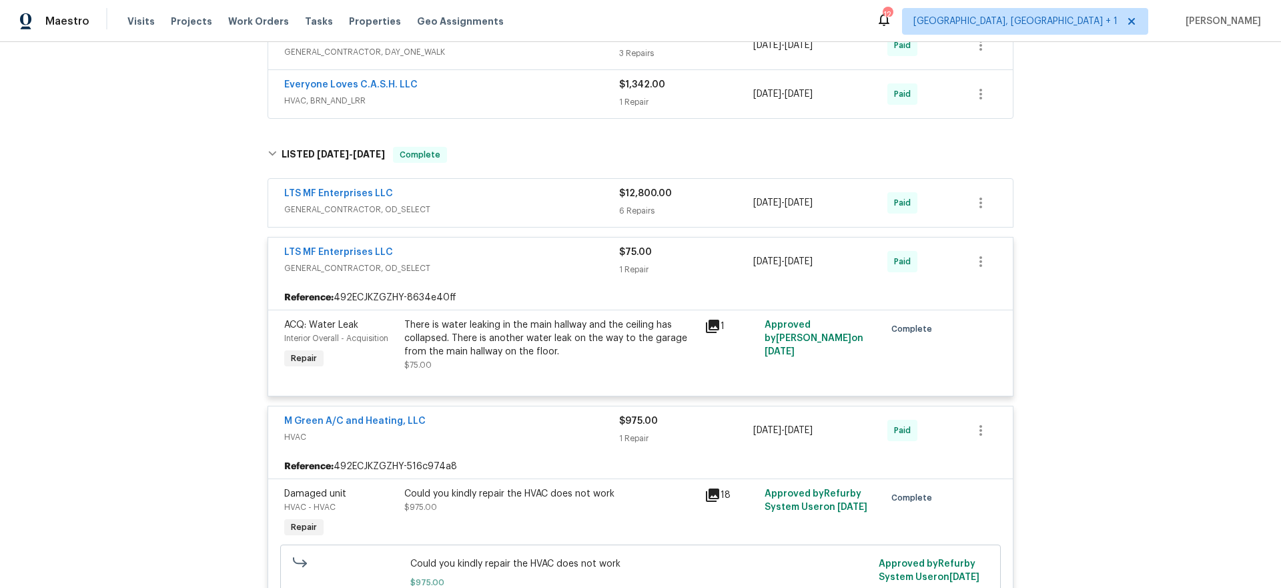
click at [500, 187] on div "LTS MF Enterprises LLC" at bounding box center [451, 195] width 335 height 16
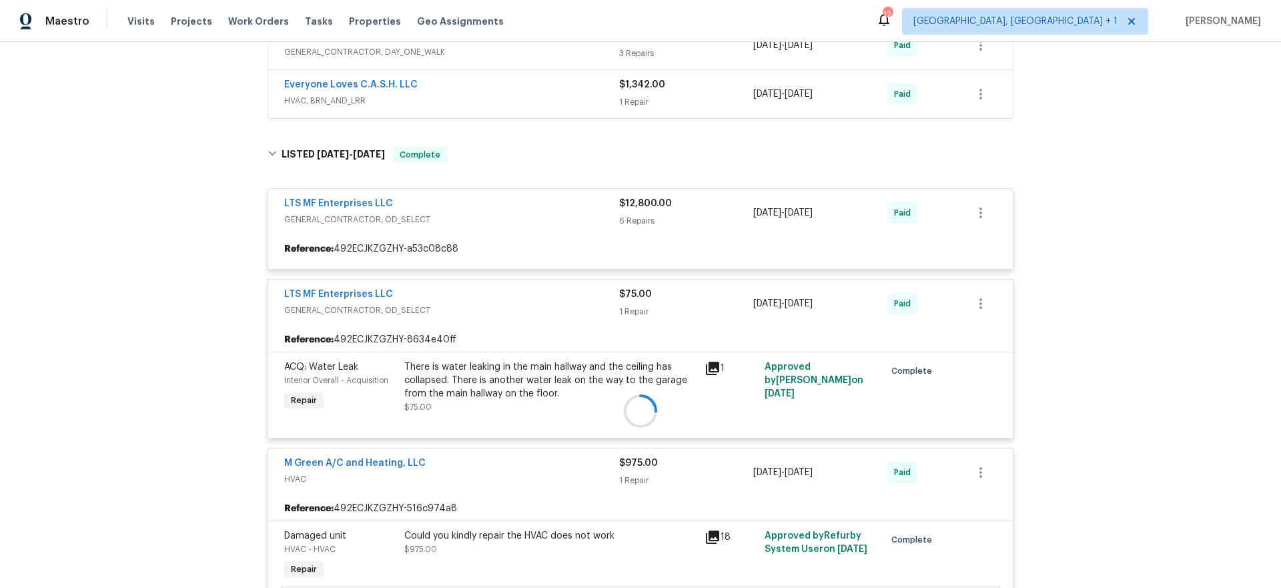
click at [504, 78] on div "Everyone Loves C.A.S.H. LLC" at bounding box center [451, 86] width 335 height 16
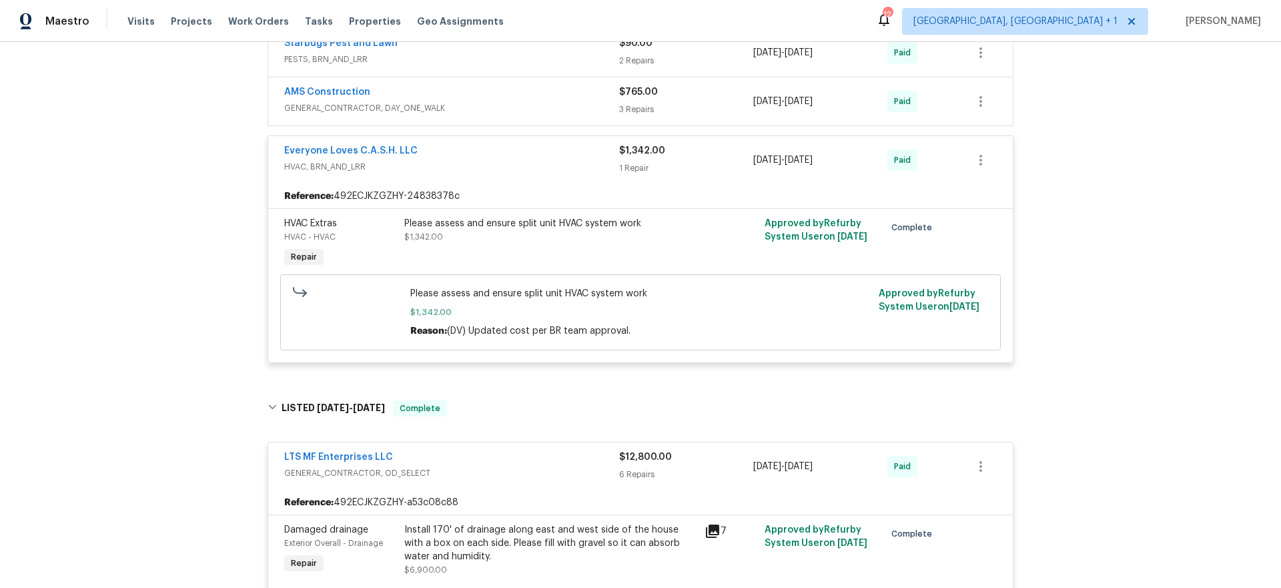
scroll to position [1394, 0]
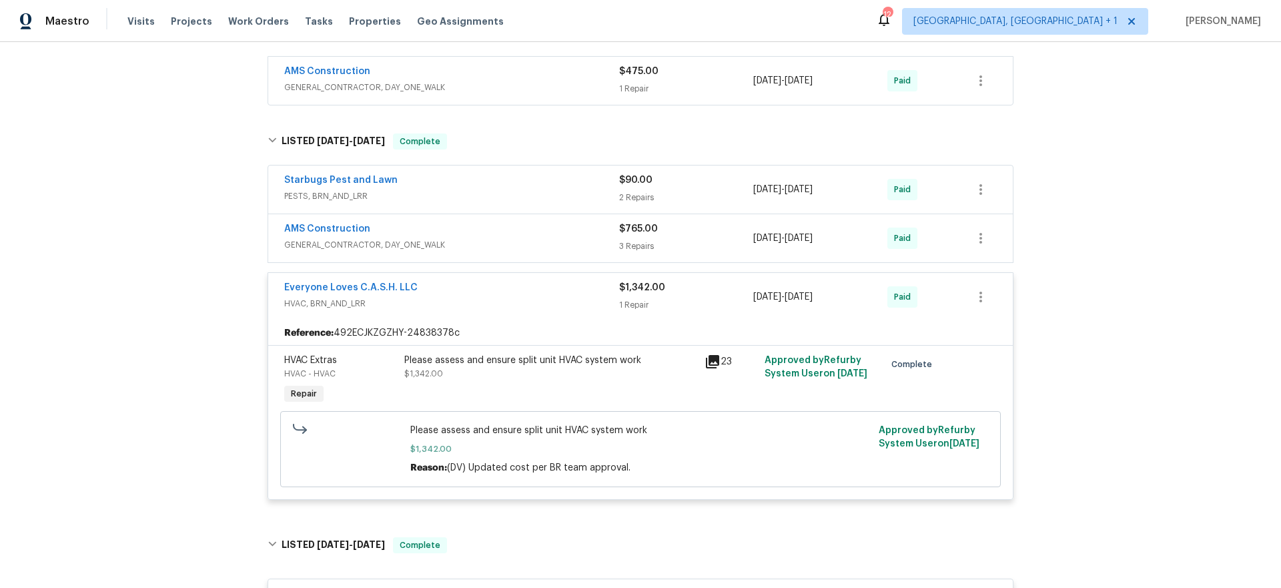
click at [495, 224] on div "AMS Construction" at bounding box center [451, 230] width 335 height 16
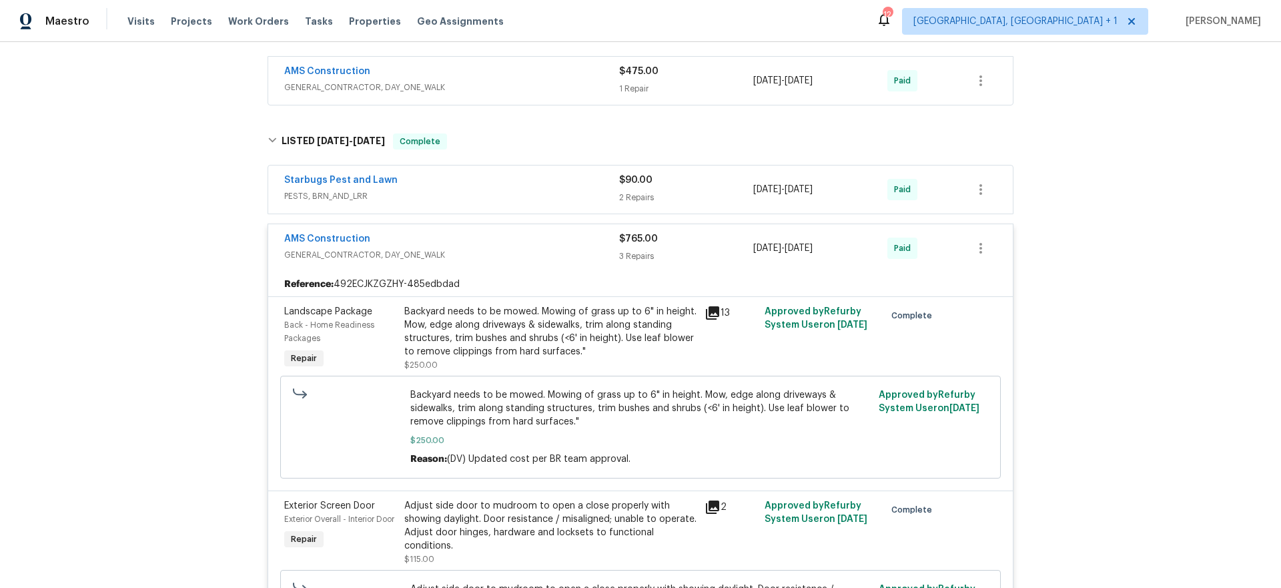
click at [519, 190] on span "PESTS, BRN_AND_LRR" at bounding box center [451, 196] width 335 height 13
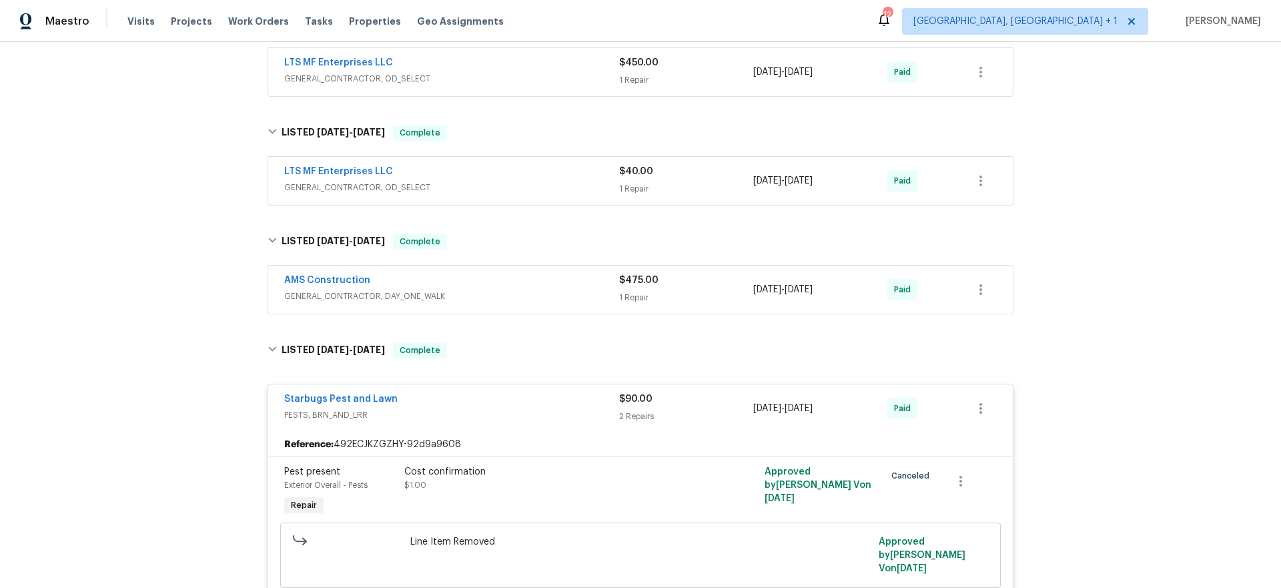
scroll to position [1184, 0]
click at [522, 291] on span "GENERAL_CONTRACTOR, DAY_ONE_WALK" at bounding box center [451, 297] width 335 height 13
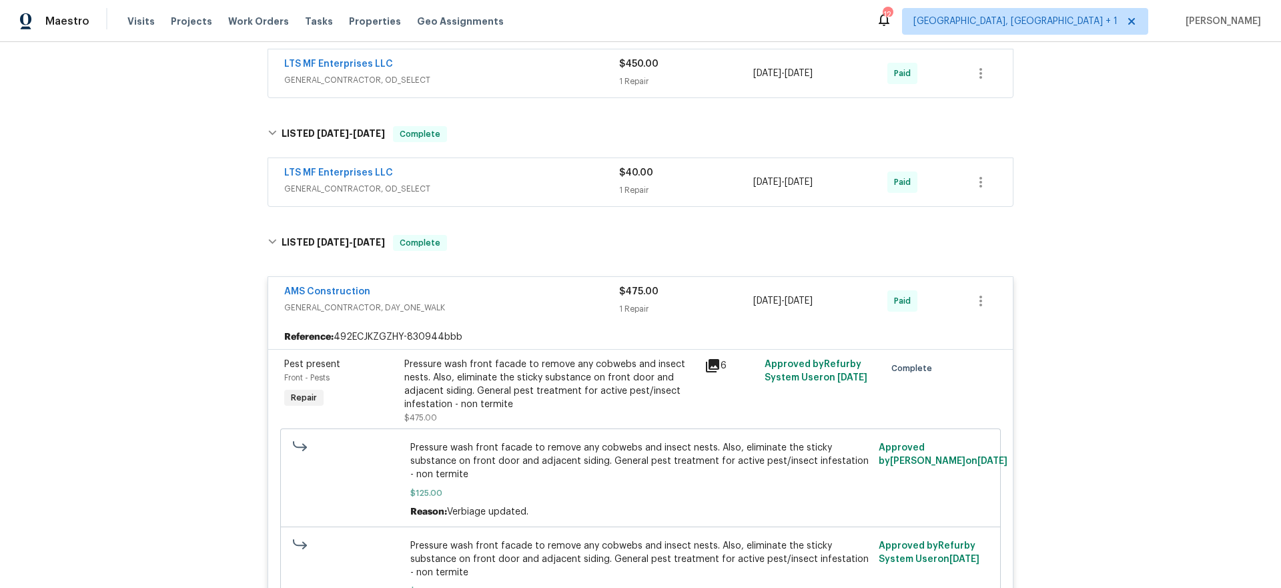
click at [521, 166] on div "LTS MF Enterprises LLC" at bounding box center [451, 174] width 335 height 16
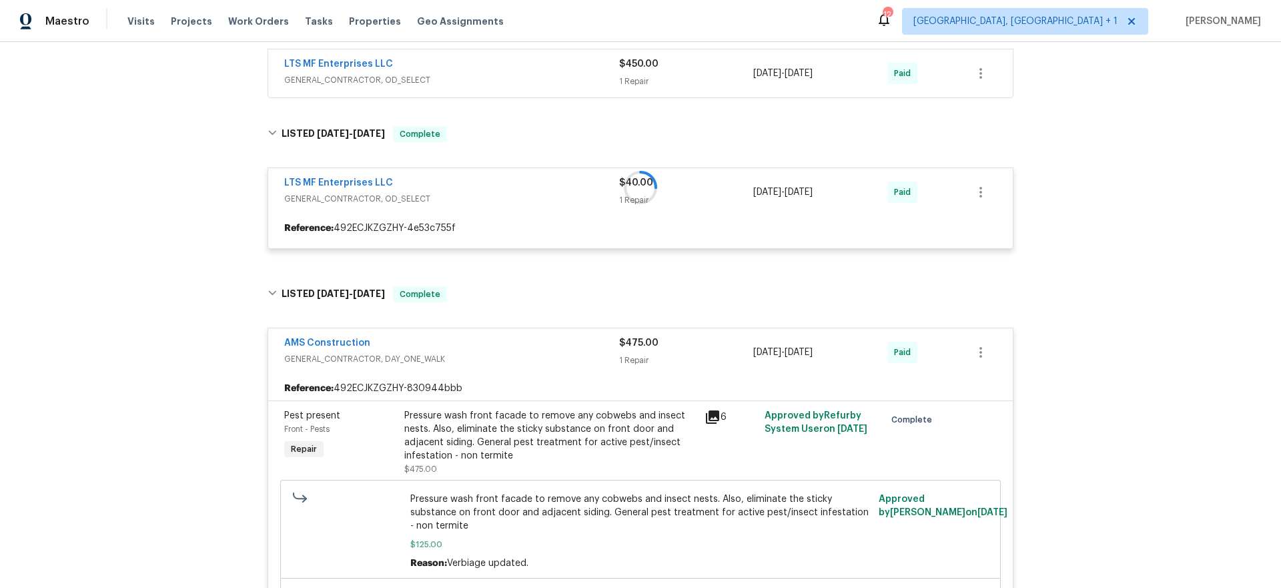
scroll to position [990, 0]
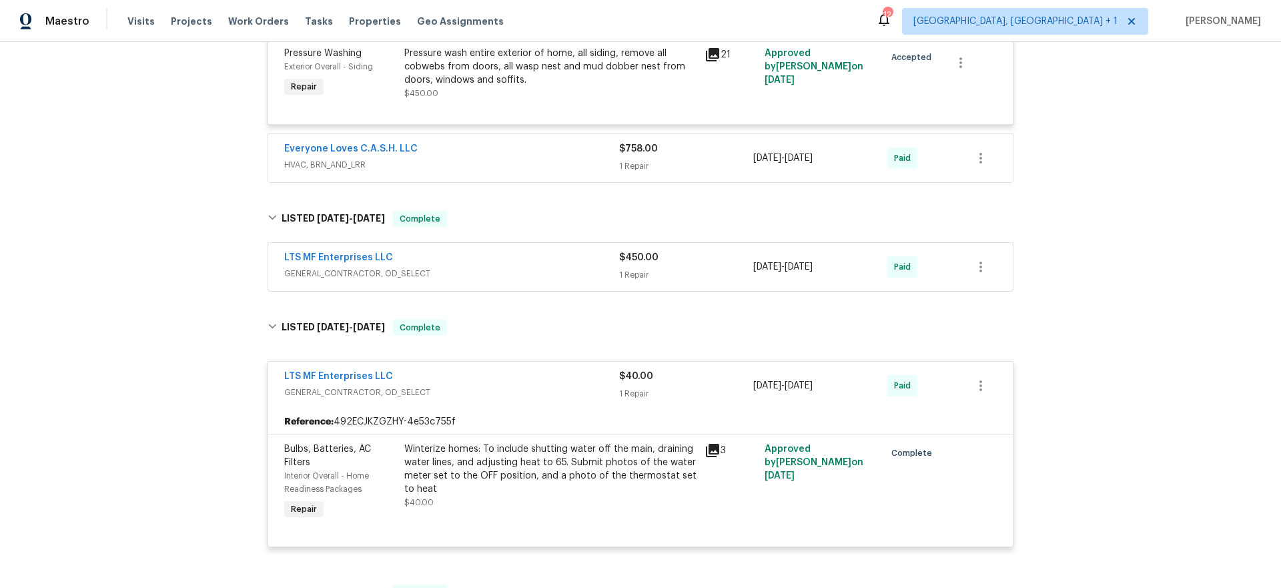
click at [524, 243] on div "LTS MF Enterprises LLC GENERAL_CONTRACTOR, OD_SELECT $450.00 1 Repair 4/15/2025…" at bounding box center [640, 267] width 745 height 48
click at [514, 251] on div "LTS MF Enterprises LLC" at bounding box center [451, 259] width 335 height 16
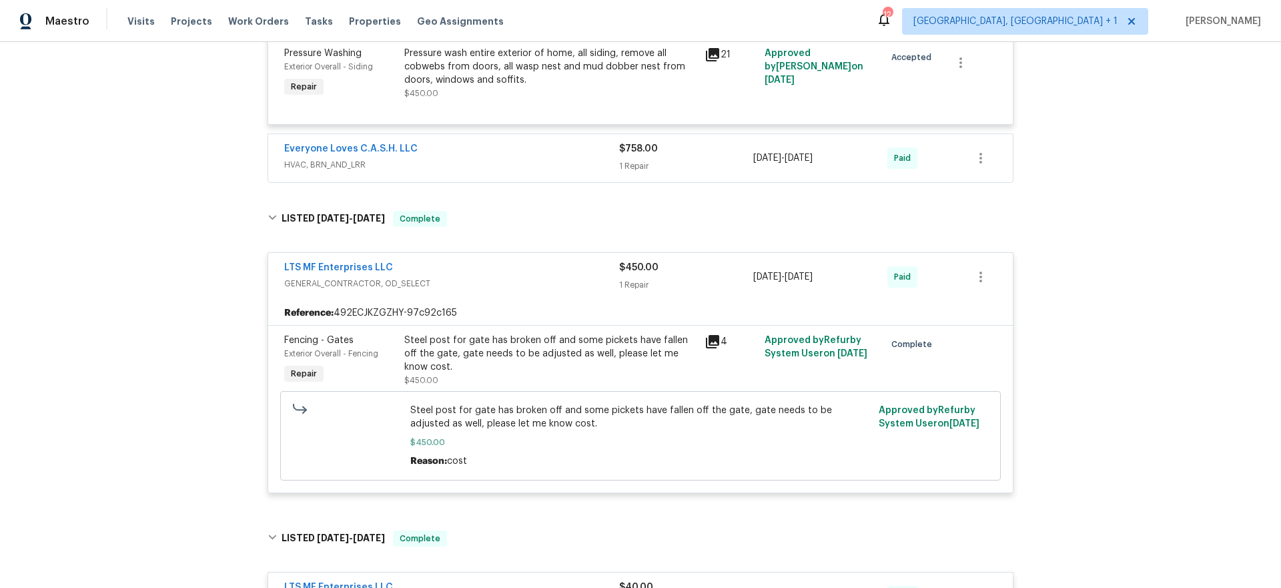
click at [519, 142] on div "Everyone Loves C.A.S.H. LLC" at bounding box center [451, 150] width 335 height 16
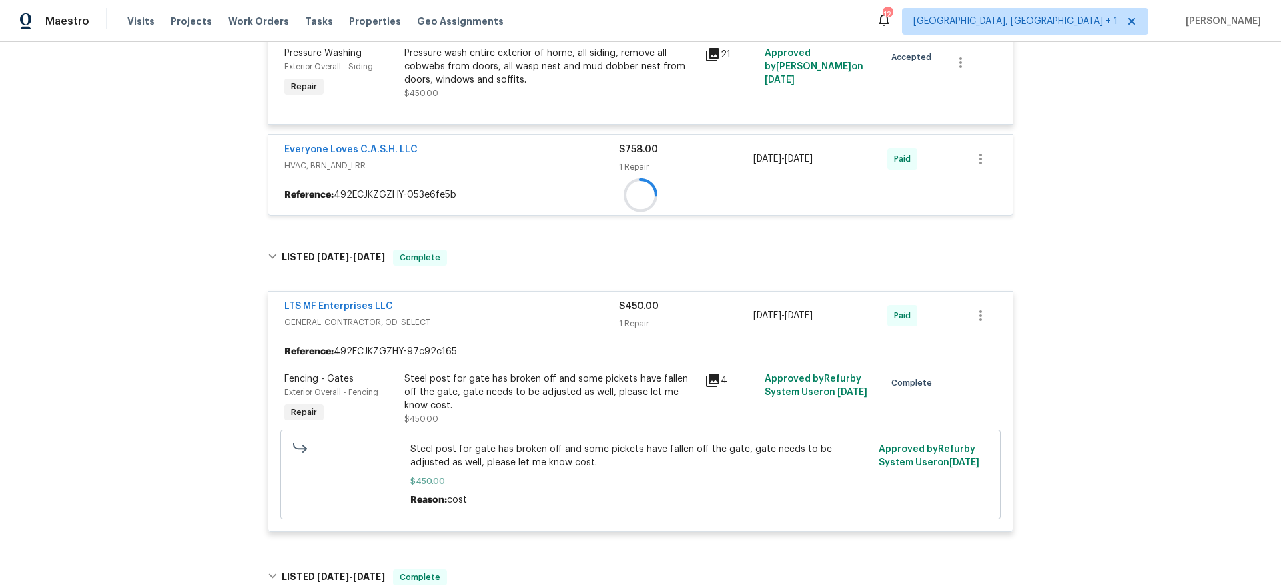
click at [137, 168] on div "Back to all projects 408 Granada Calle Ct, Granbury, TX 76049 4 Beds | 3 Baths …" at bounding box center [640, 315] width 1281 height 546
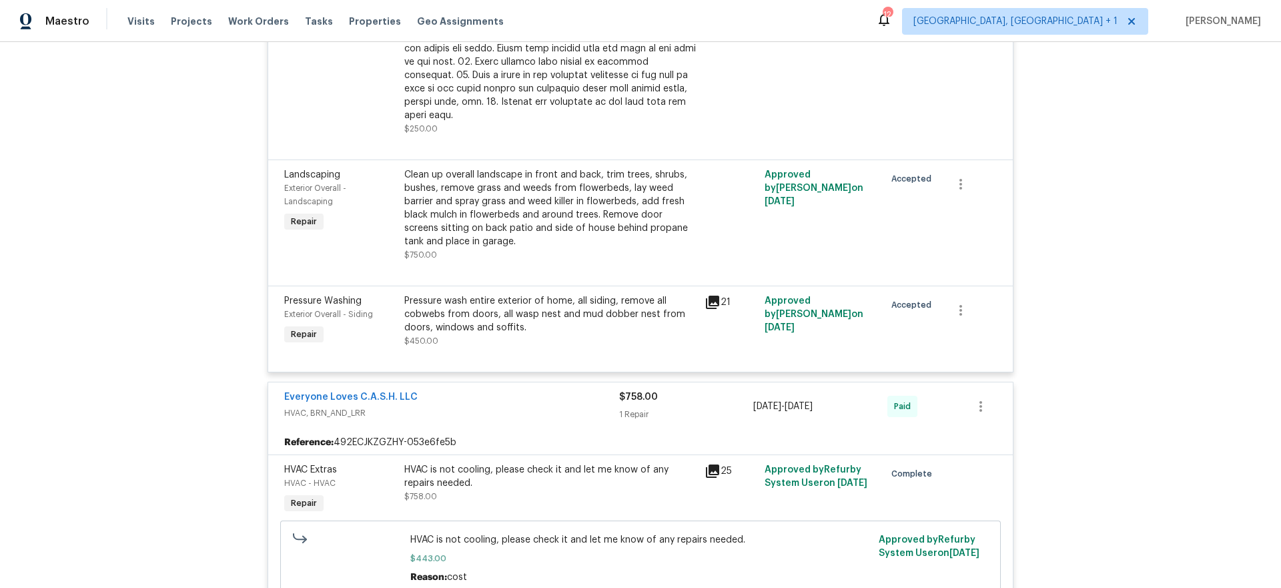
scroll to position [59, 0]
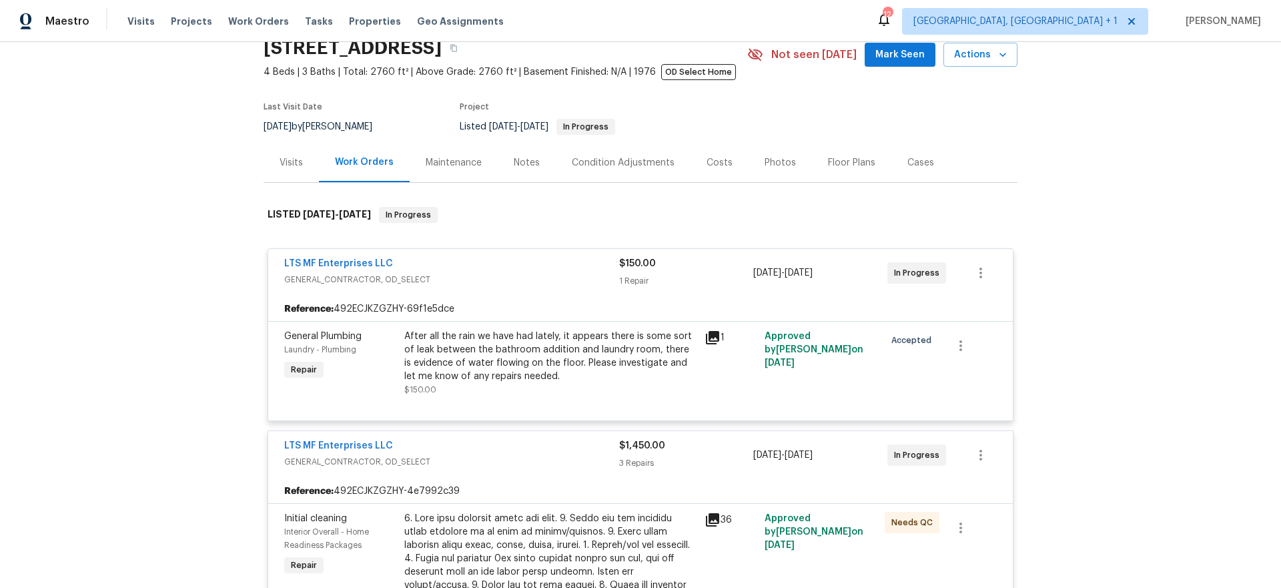
click at [1119, 229] on div "Back to all projects 408 Granada Calle Ct, Granbury, TX 76049 4 Beds | 3 Baths …" at bounding box center [640, 315] width 1281 height 546
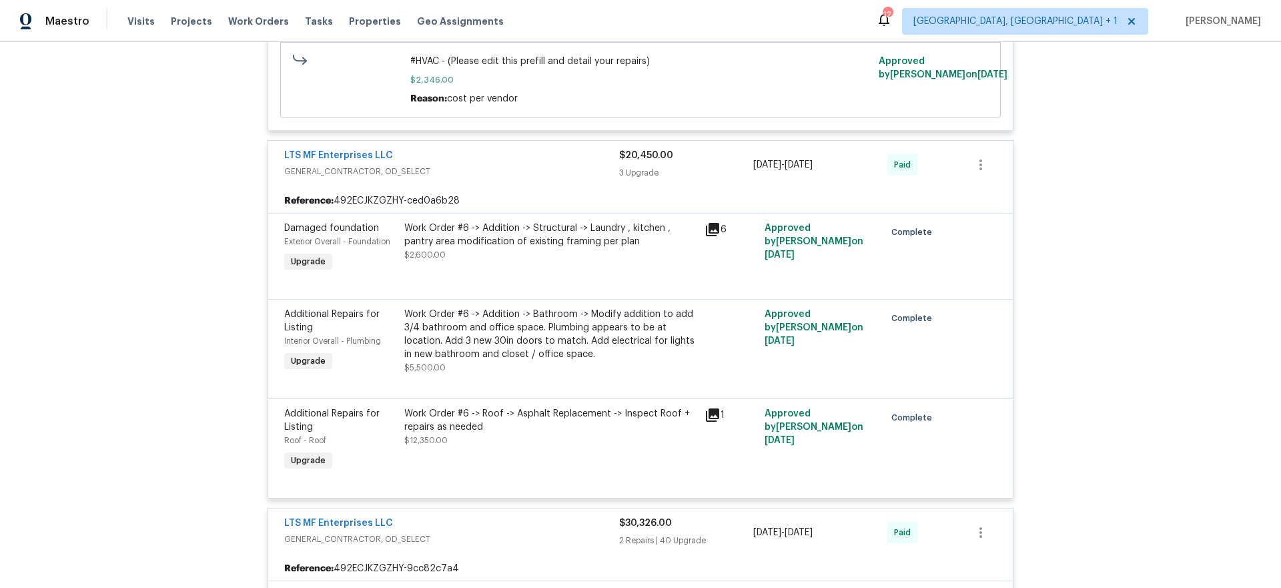
scroll to position [11831, 0]
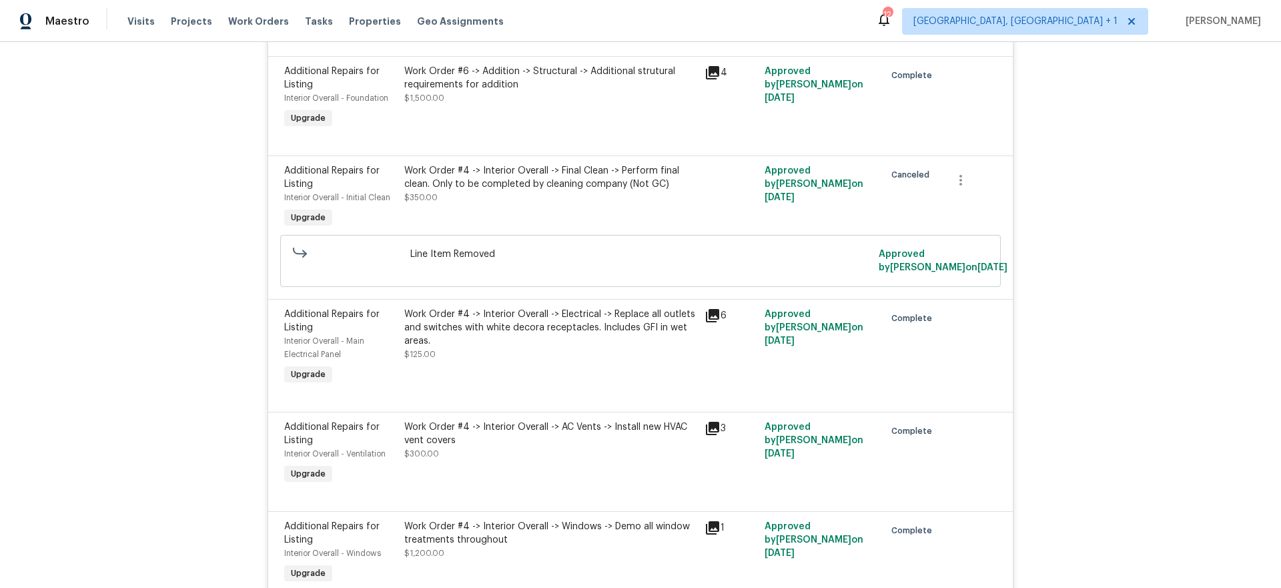
click at [603, 308] on div "Work Order #4 -> Interior Overall -> Electrical -> Replace all outlets and swit…" at bounding box center [550, 328] width 292 height 40
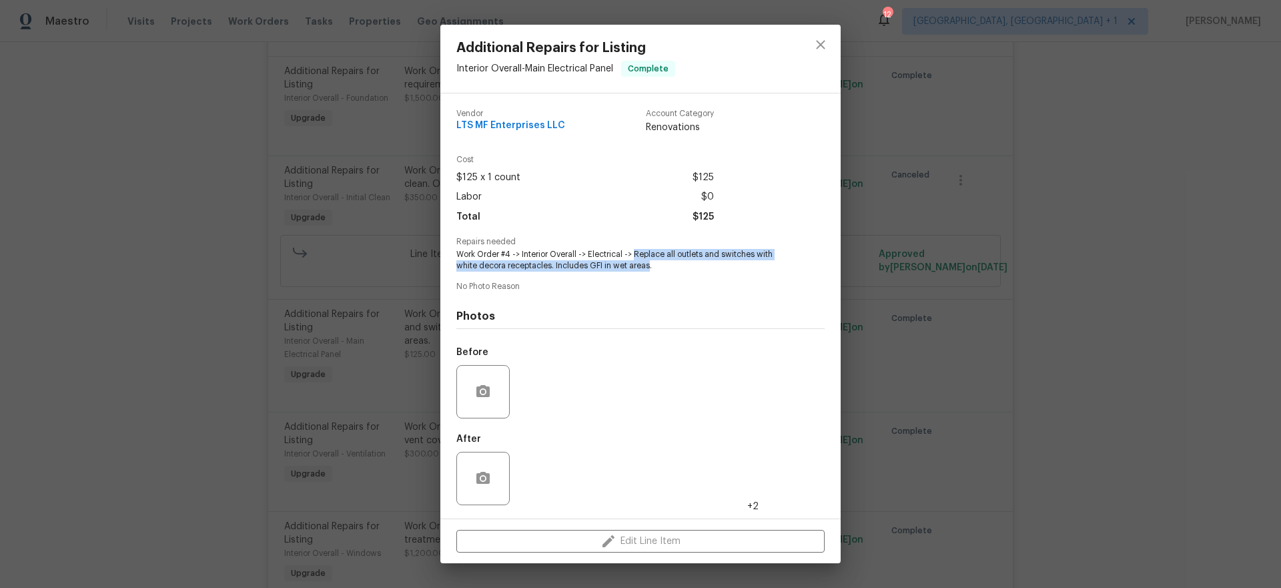
drag, startPoint x: 634, startPoint y: 252, endPoint x: 649, endPoint y: 262, distance: 18.3
click at [649, 262] on span "Work Order #4 -> Interior Overall -> Electrical -> Replace all outlets and swit…" at bounding box center [622, 260] width 332 height 23
copy span "Replace all outlets and switches with white decora receptacles. Includes GFI in…"
click at [1116, 378] on div "Additional Repairs for Listing Interior Overall - Main Electrical Panel Complet…" at bounding box center [640, 294] width 1281 height 588
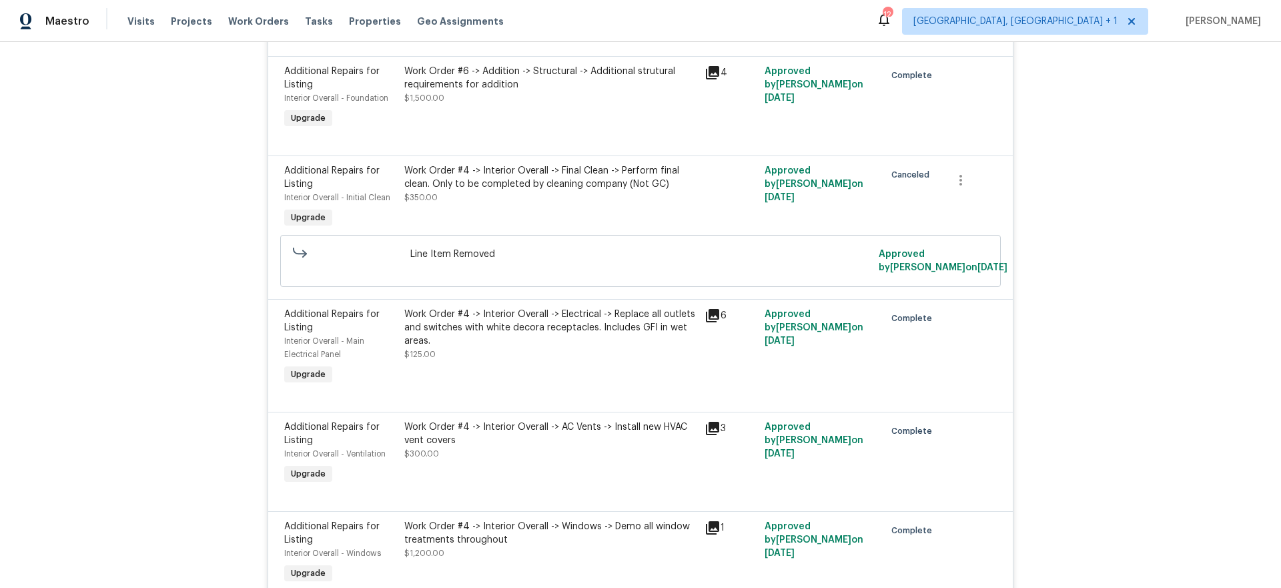
scroll to position [6256, 0]
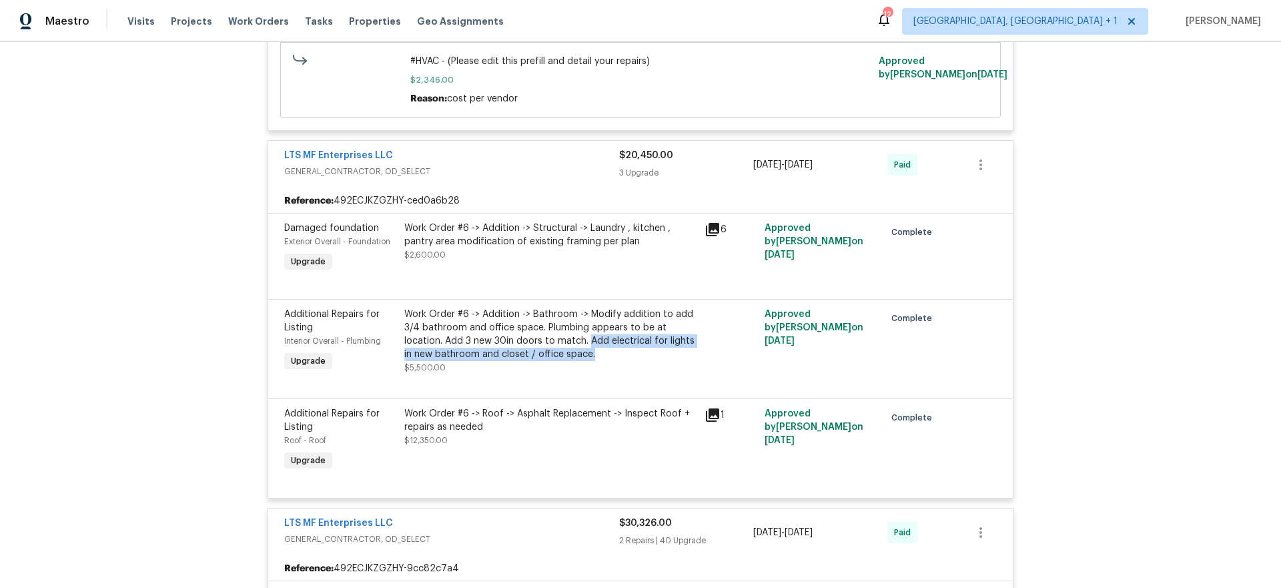
drag, startPoint x: 583, startPoint y: 308, endPoint x: 617, endPoint y: 320, distance: 36.1
click at [617, 320] on div "Work Order #6 -> Addition -> Bathroom -> Modify addition to add 3/4 bathroom an…" at bounding box center [550, 334] width 292 height 53
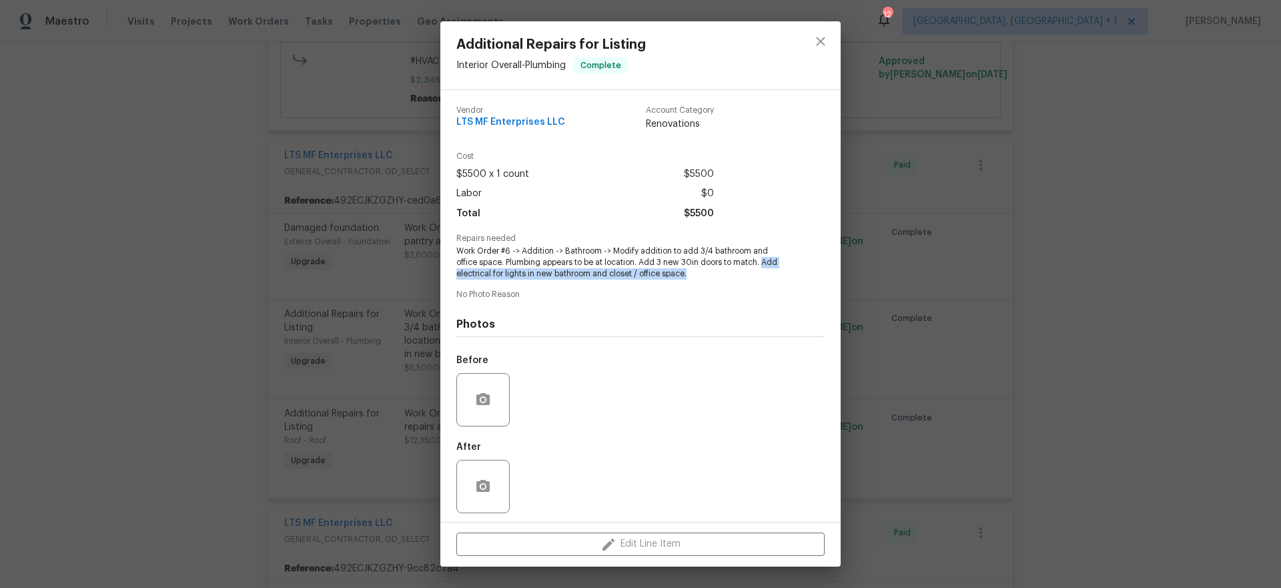
drag, startPoint x: 456, startPoint y: 272, endPoint x: 707, endPoint y: 274, distance: 250.9
click at [707, 274] on span "Work Order #6 -> Addition -> Bathroom -> Modify addition to add 3/4 bathroom an…" at bounding box center [622, 262] width 332 height 33
copy span "Add electrical for lights in new bathroom and closet / office space."
click at [152, 228] on div "Additional Repairs for Listing Interior Overall - Plumbing Complete Vendor LTS …" at bounding box center [640, 294] width 1281 height 588
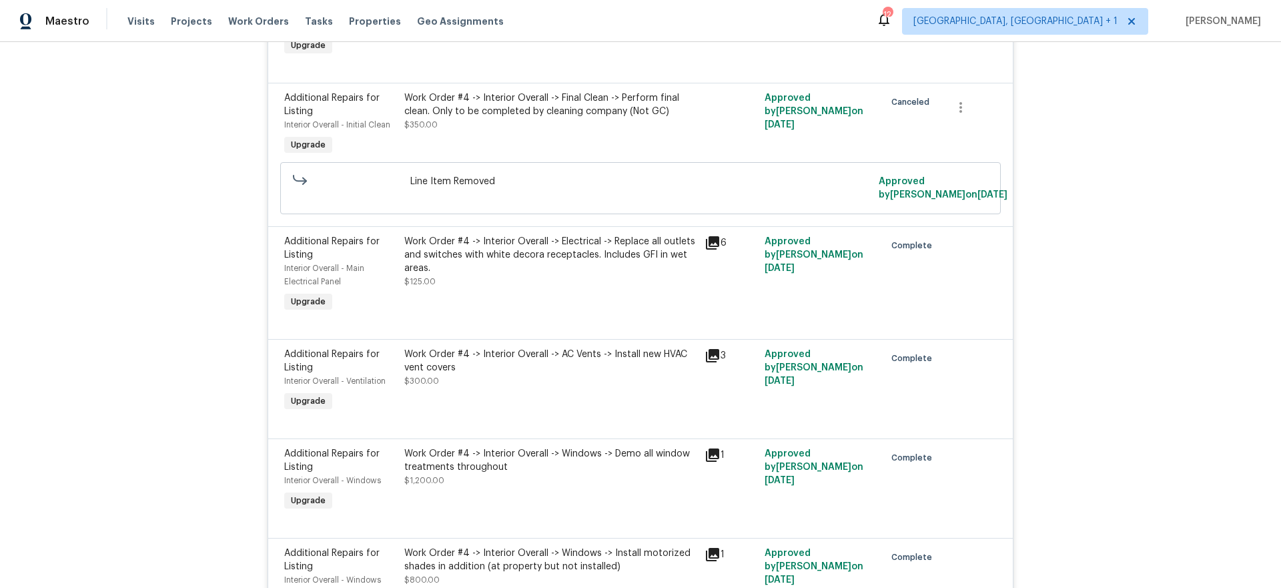
scroll to position [833, 0]
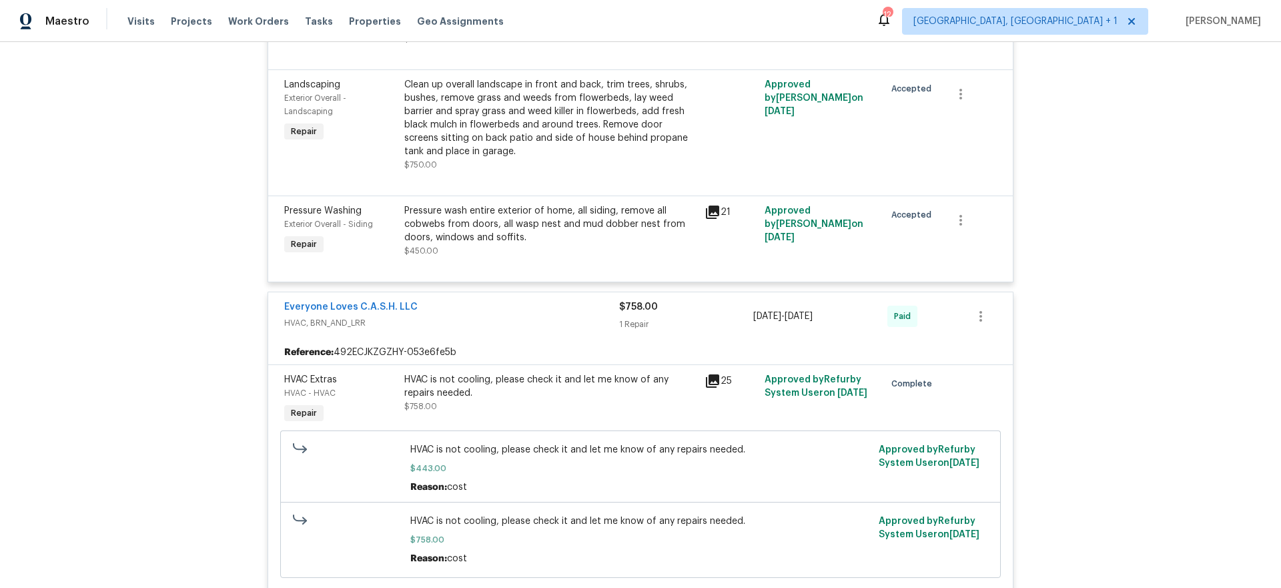
click at [125, 407] on div "Back to all projects 408 Granada Calle Ct, Granbury, TX 76049 4 Beds | 3 Baths …" at bounding box center [640, 315] width 1281 height 546
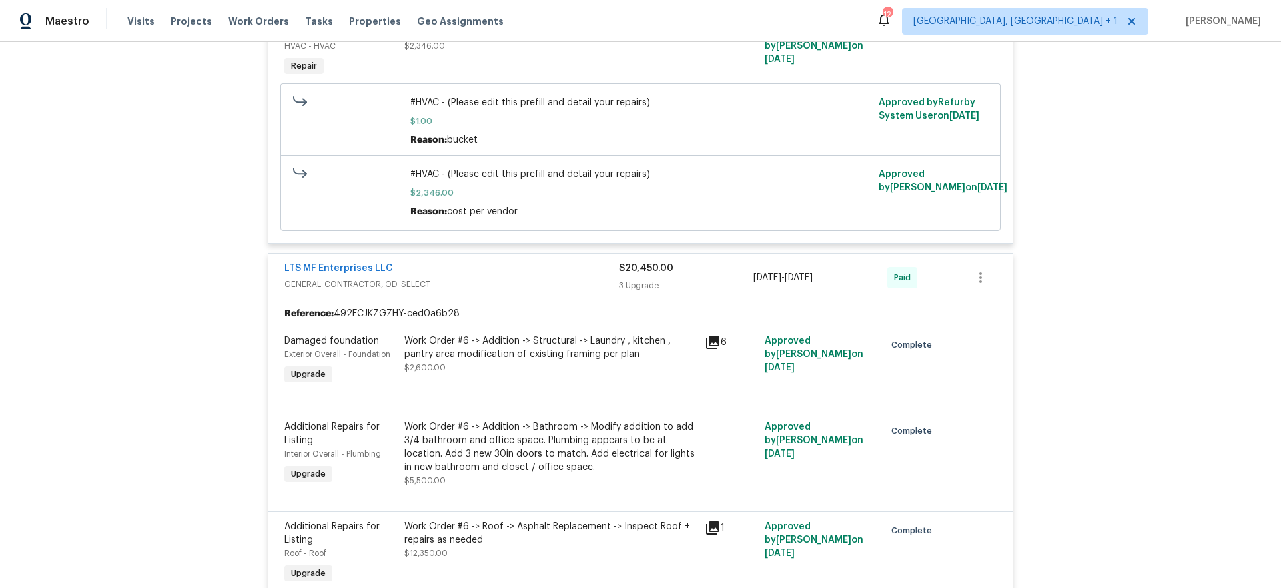
scroll to position [8029, 0]
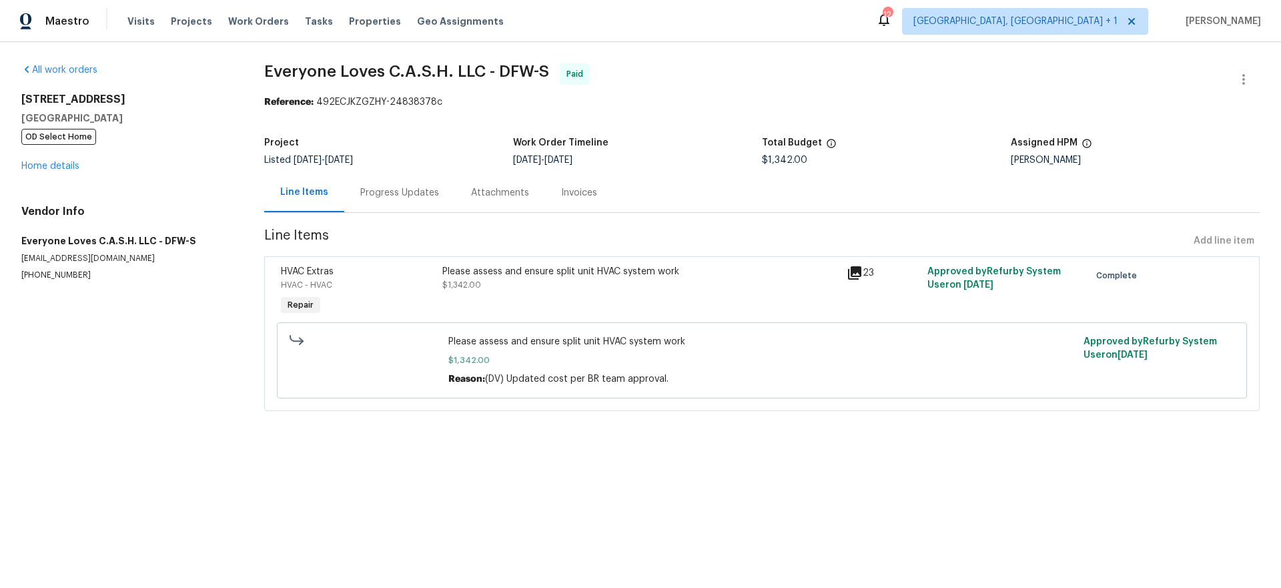
click at [418, 200] on div "Progress Updates" at bounding box center [399, 192] width 79 height 13
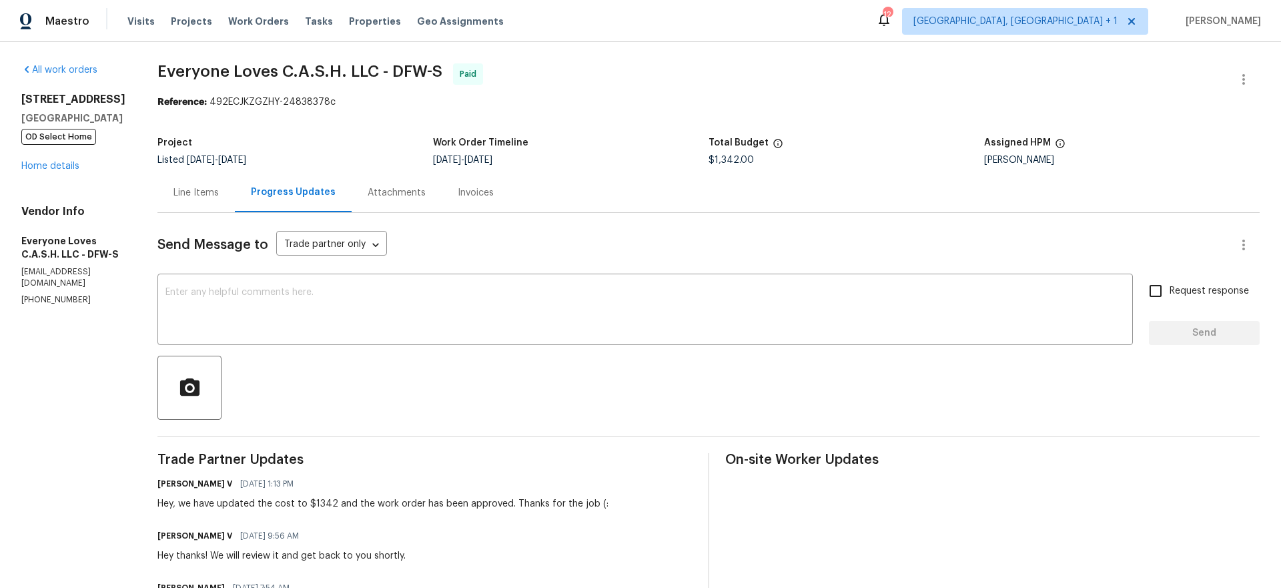
click at [494, 196] on div "Invoices" at bounding box center [476, 192] width 36 height 13
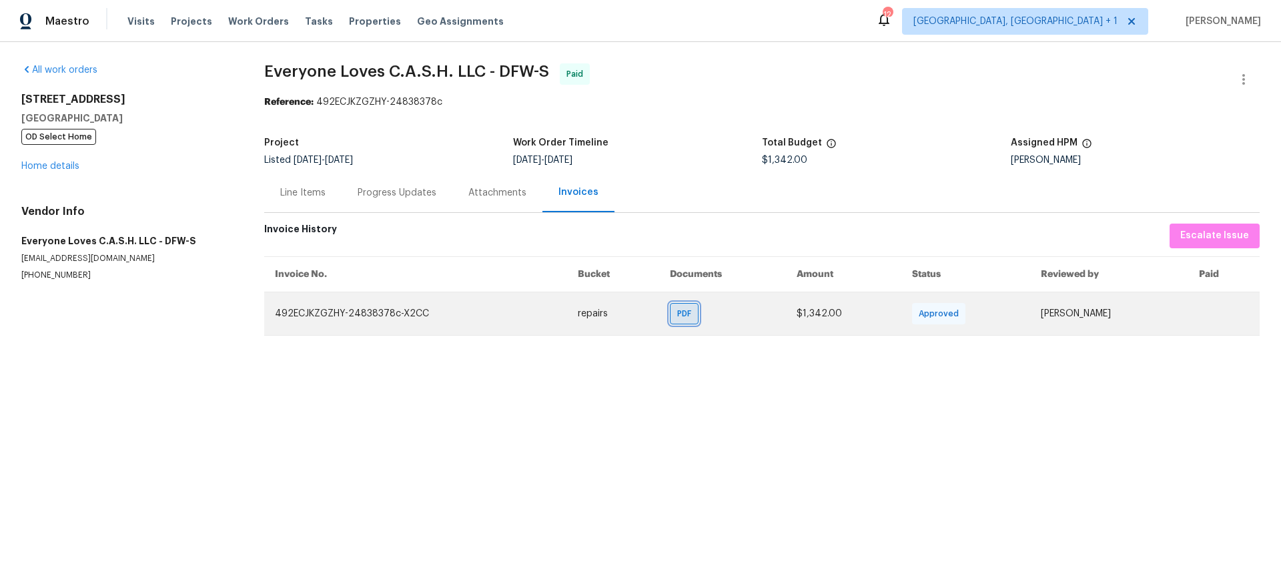
click at [680, 322] on div "PDF" at bounding box center [684, 313] width 29 height 21
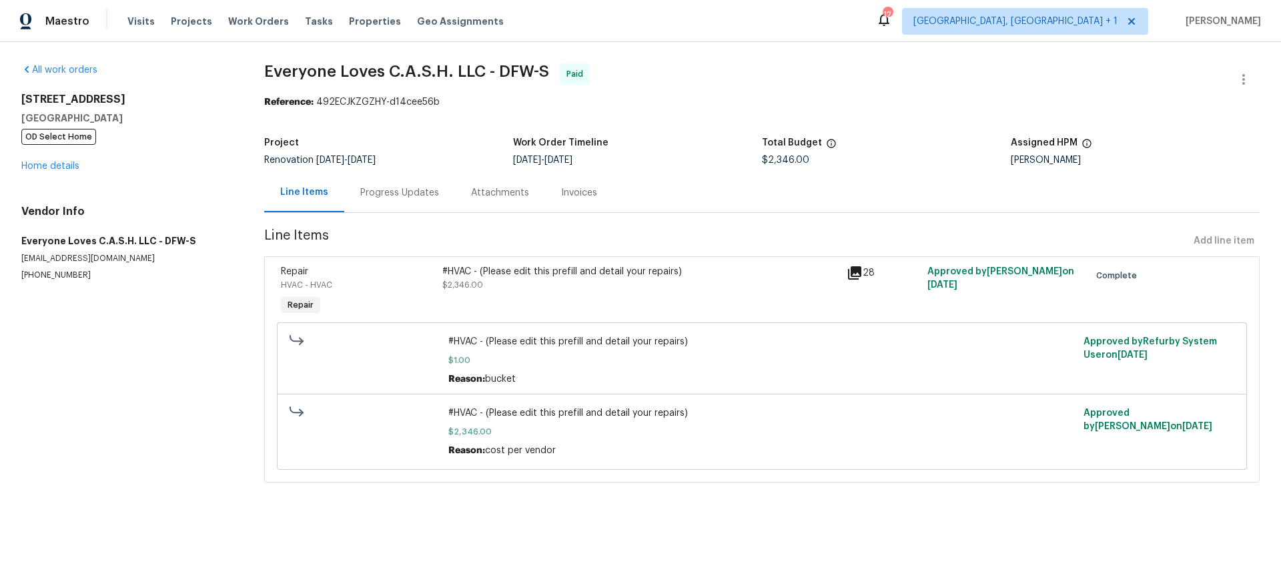
click at [566, 200] on div "Invoices" at bounding box center [579, 192] width 68 height 39
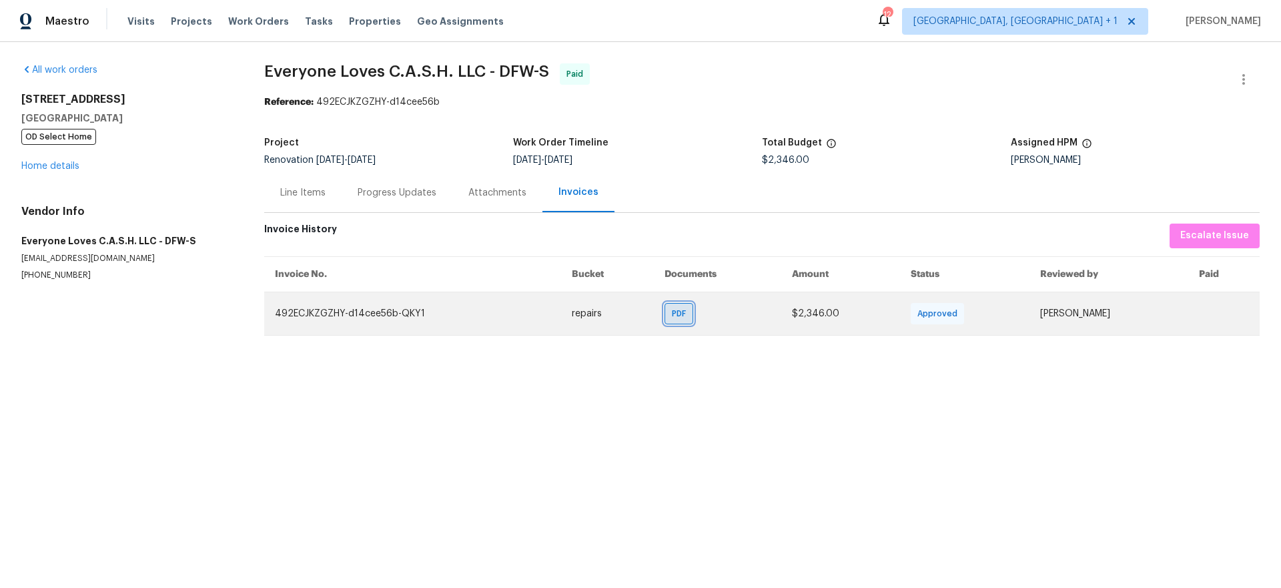
click at [679, 313] on span "PDF" at bounding box center [681, 313] width 19 height 13
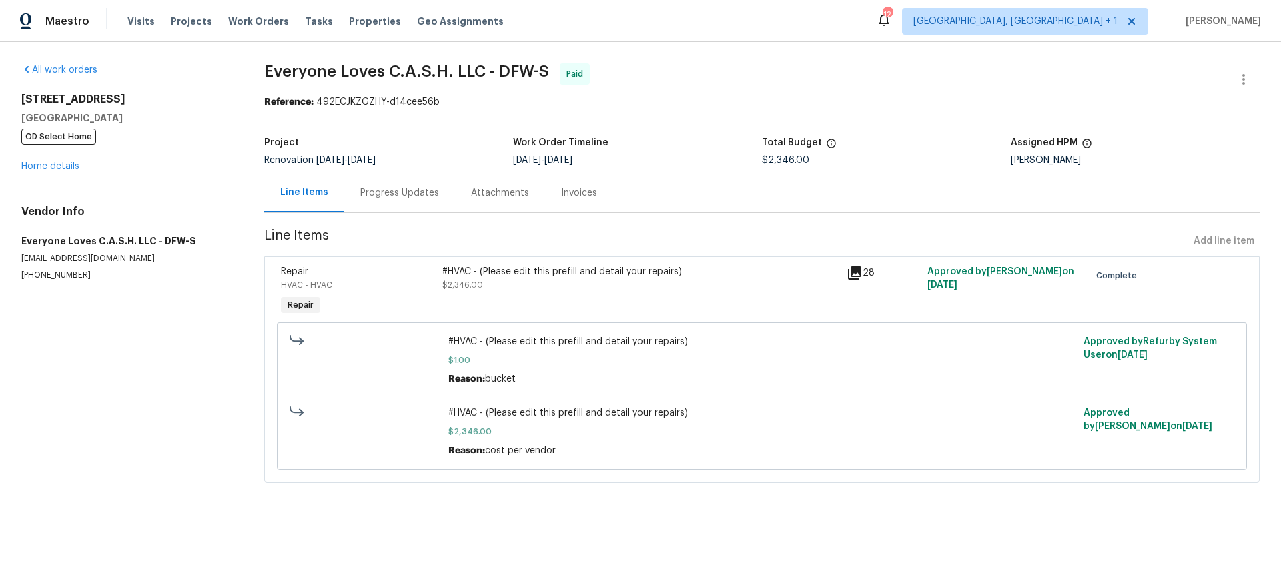
click at [569, 190] on div "Invoices" at bounding box center [579, 192] width 36 height 13
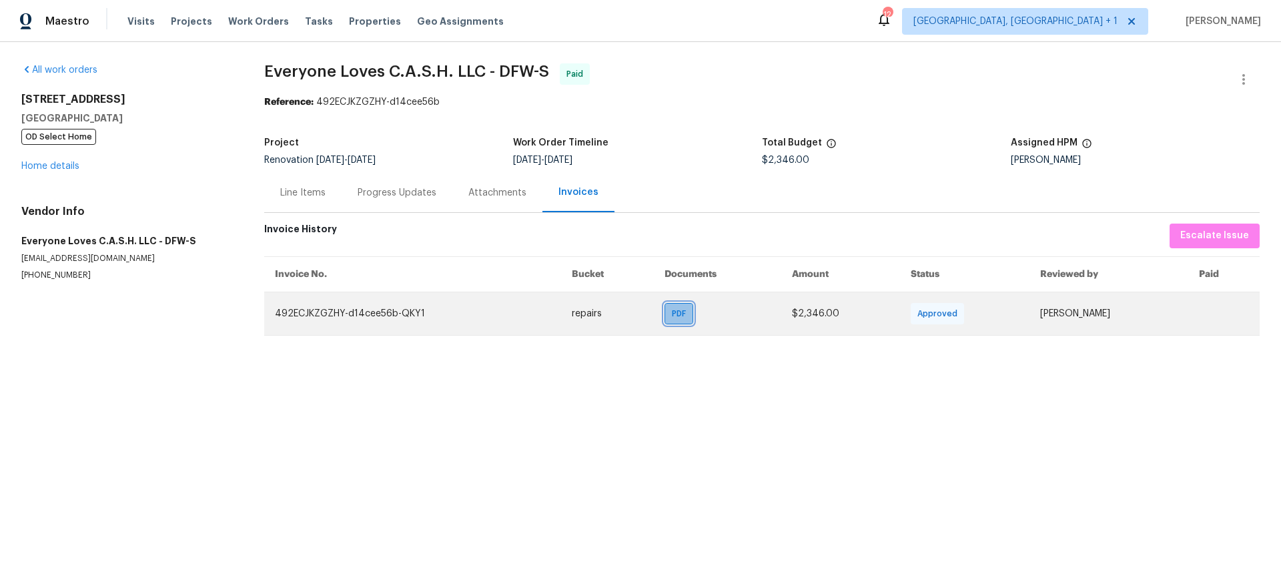
click at [683, 316] on span "PDF" at bounding box center [681, 313] width 19 height 13
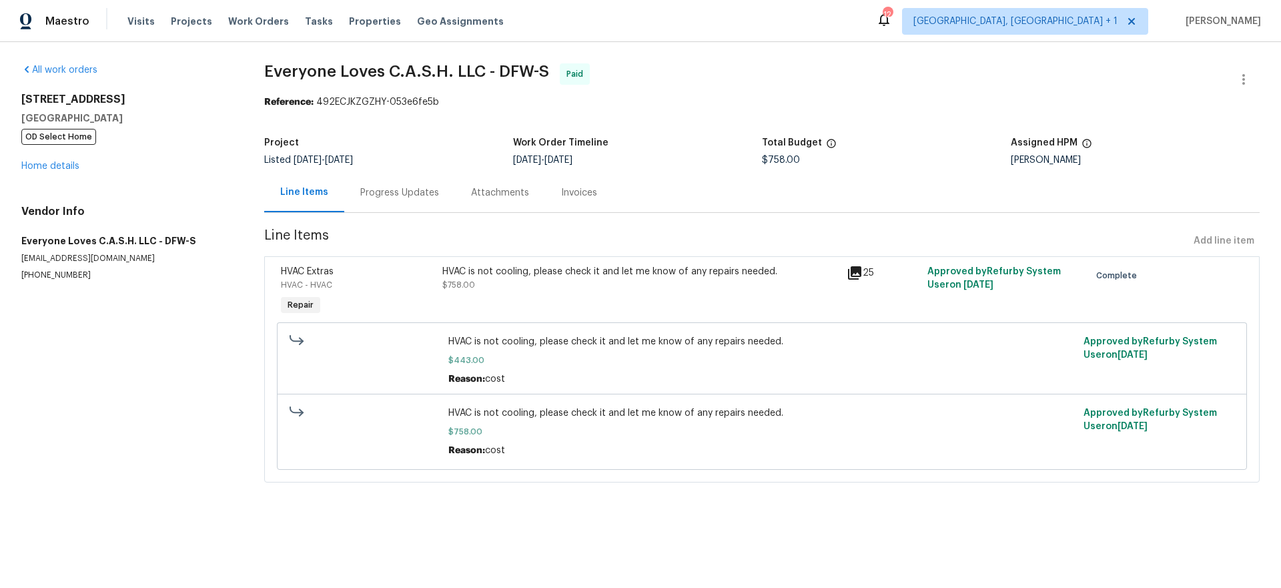
click at [580, 194] on div "Invoices" at bounding box center [579, 192] width 36 height 13
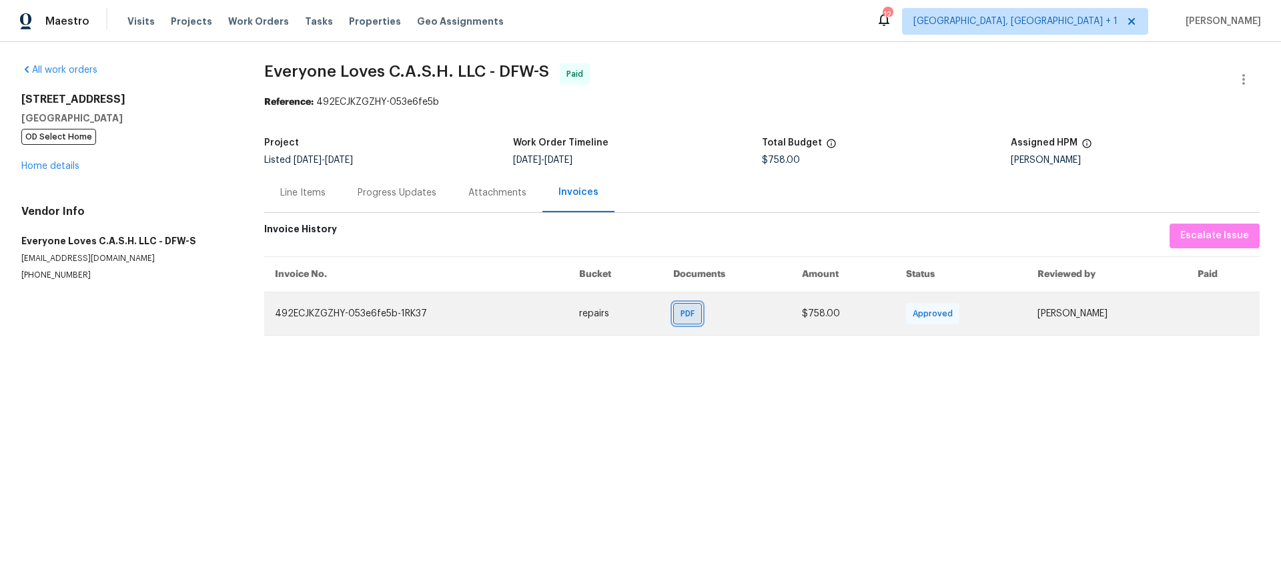
click at [681, 312] on span "PDF" at bounding box center [690, 313] width 19 height 13
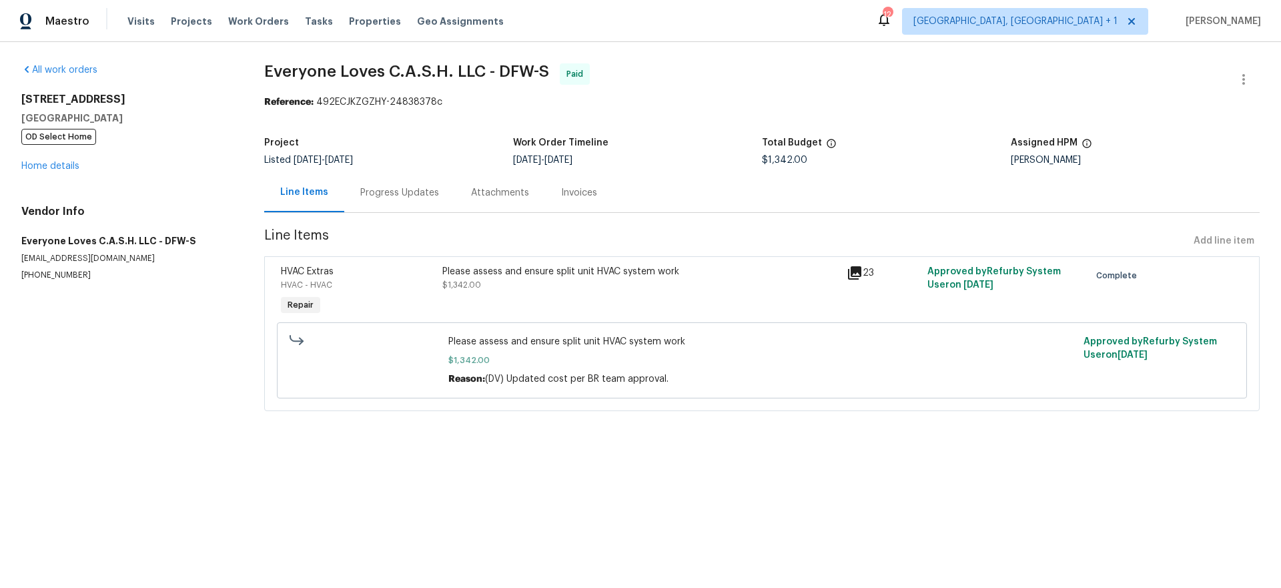
click at [577, 194] on div "Invoices" at bounding box center [579, 192] width 36 height 13
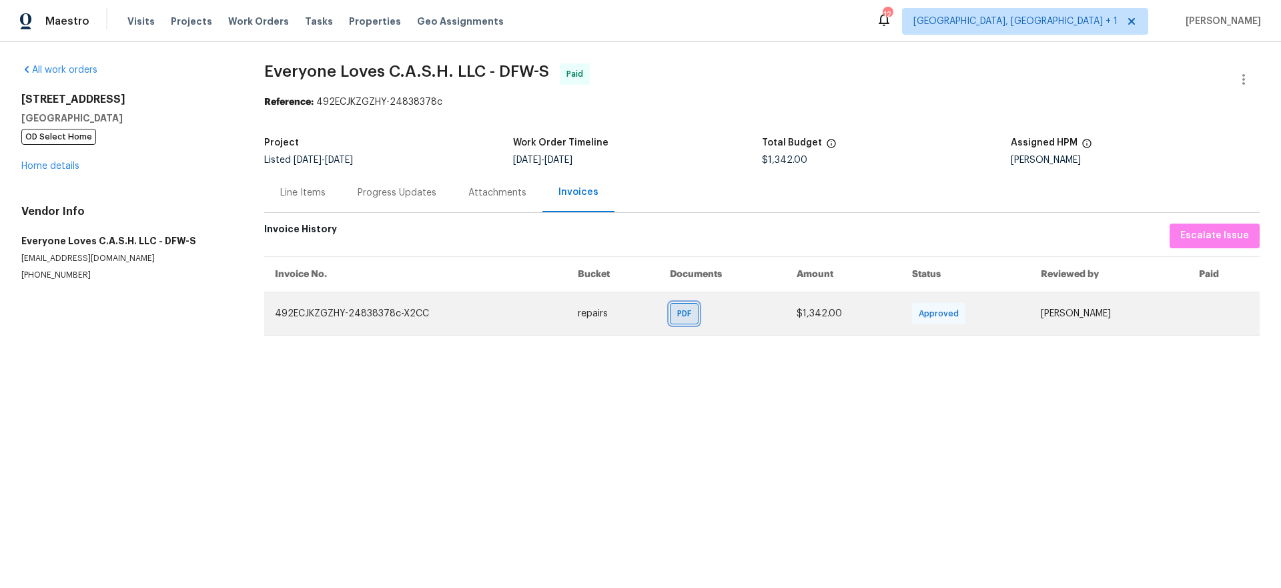
click at [687, 320] on span "PDF" at bounding box center [686, 313] width 19 height 13
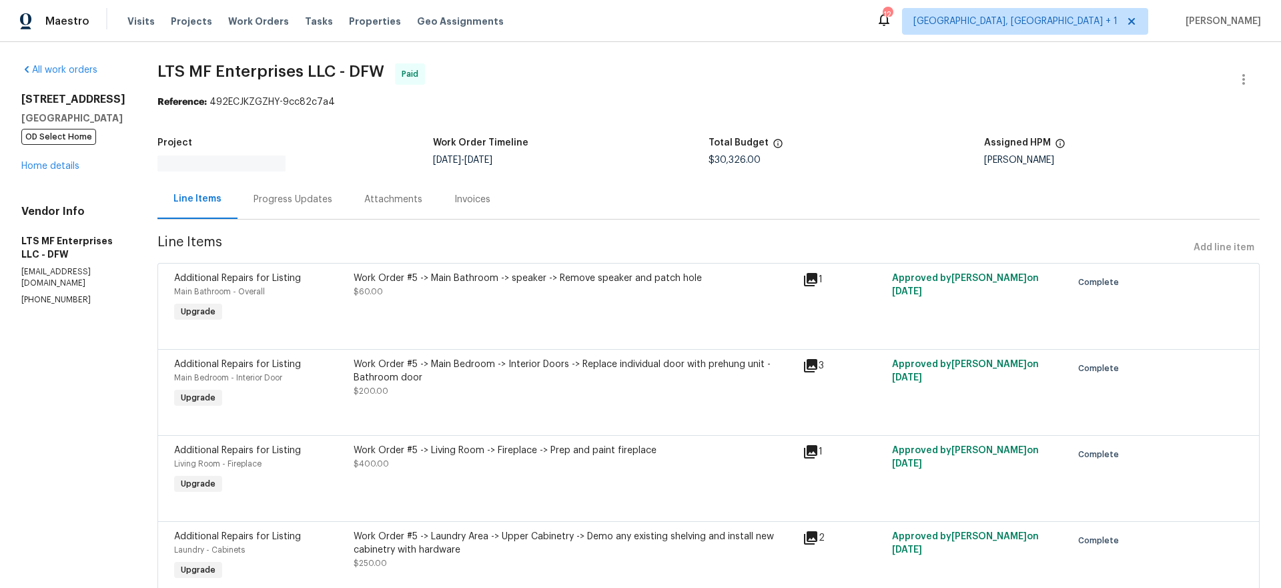
click at [454, 194] on div "Invoices" at bounding box center [472, 199] width 36 height 13
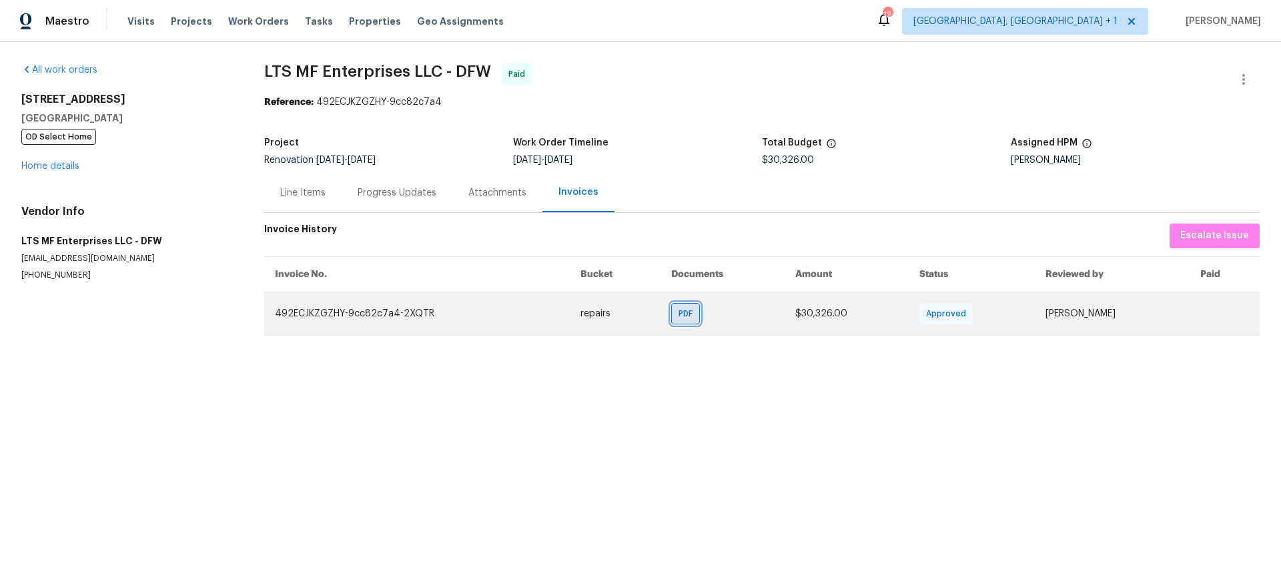
click at [684, 316] on span "PDF" at bounding box center [688, 313] width 19 height 13
